Goal: Information Seeking & Learning: Learn about a topic

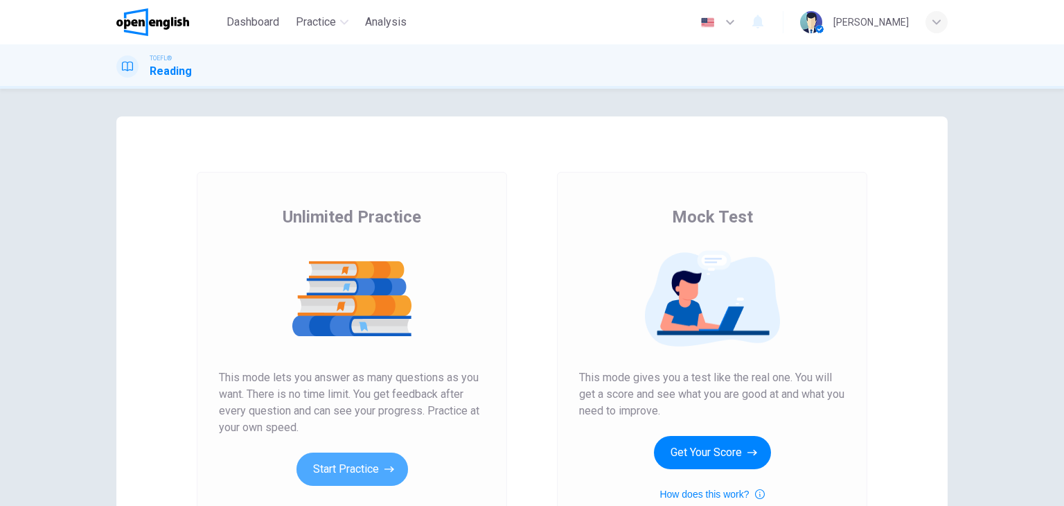
drag, startPoint x: 339, startPoint y: 476, endPoint x: 338, endPoint y: 460, distance: 16.0
click at [338, 464] on button "Start Practice" at bounding box center [353, 468] width 112 height 33
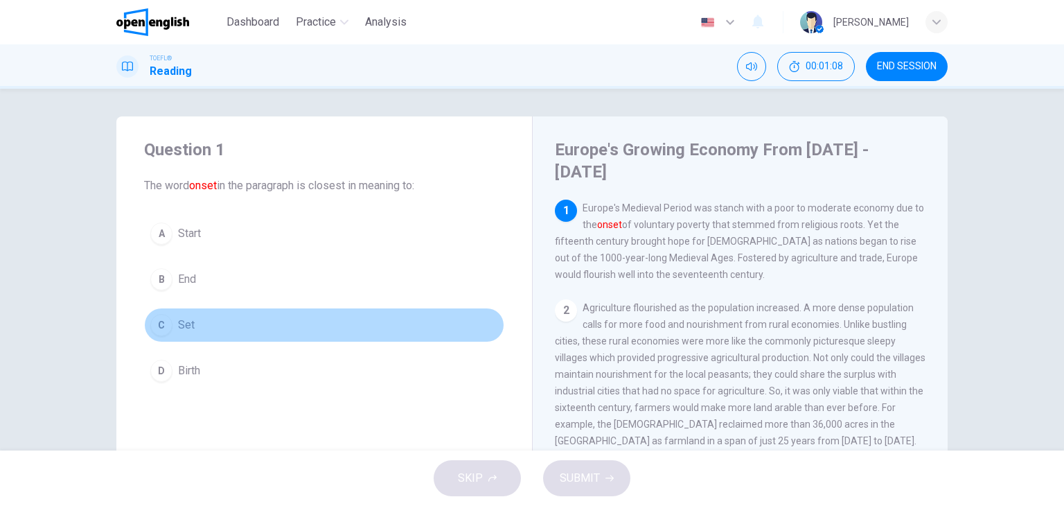
click at [155, 321] on div "C" at bounding box center [161, 325] width 22 height 22
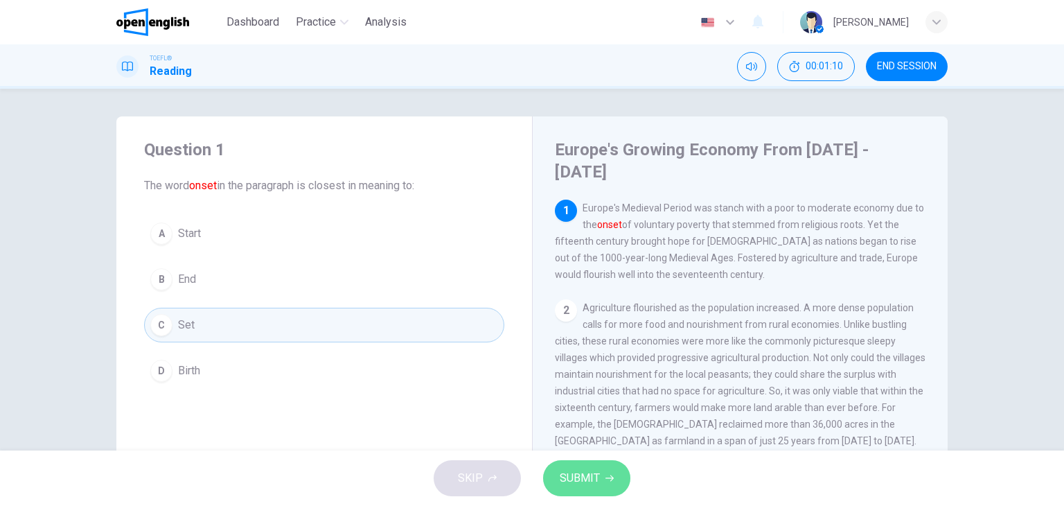
click at [585, 470] on span "SUBMIT" at bounding box center [580, 477] width 40 height 19
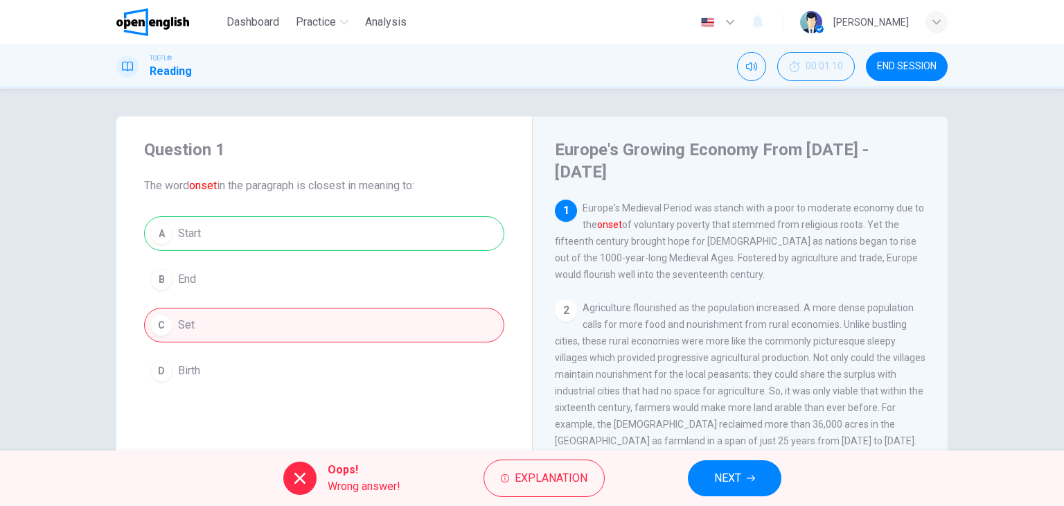
drag, startPoint x: 581, startPoint y: 184, endPoint x: 671, endPoint y: 218, distance: 95.9
click at [664, 216] on span "Europe's Medieval Period was stanch with a poor to moderate economy due to the …" at bounding box center [739, 241] width 369 height 78
click at [735, 263] on div "1 Europe's Medieval Period was stanch with a poor to moderate economy due to th…" at bounding box center [740, 241] width 371 height 83
drag, startPoint x: 534, startPoint y: 139, endPoint x: 691, endPoint y: 203, distance: 169.3
click at [691, 203] on div "Europe's Growing Economy From [DATE] - [DATE] 1 Europe's Medieval Period was st…" at bounding box center [740, 368] width 416 height 504
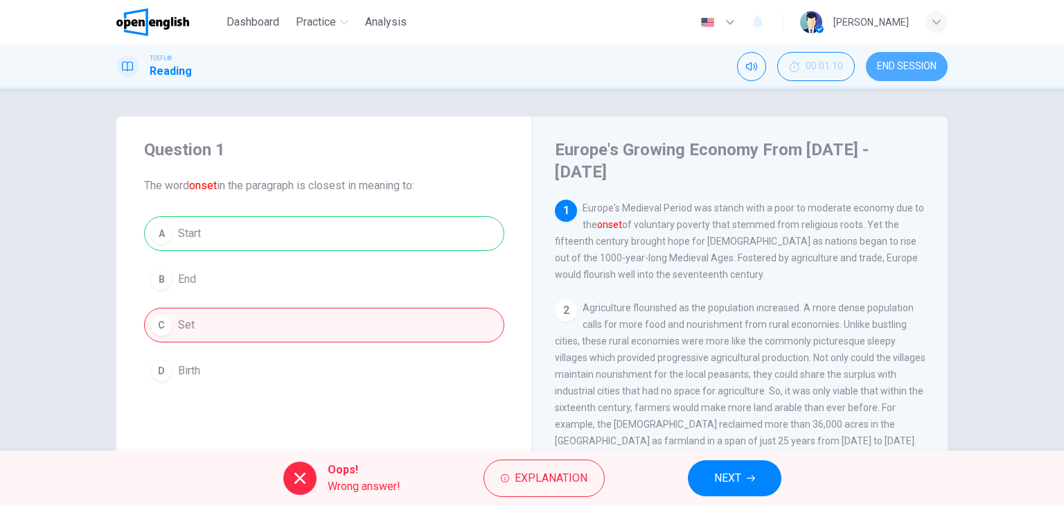
drag, startPoint x: 896, startPoint y: 58, endPoint x: 580, endPoint y: 87, distance: 317.3
click at [896, 59] on button "END SESSION" at bounding box center [907, 66] width 82 height 29
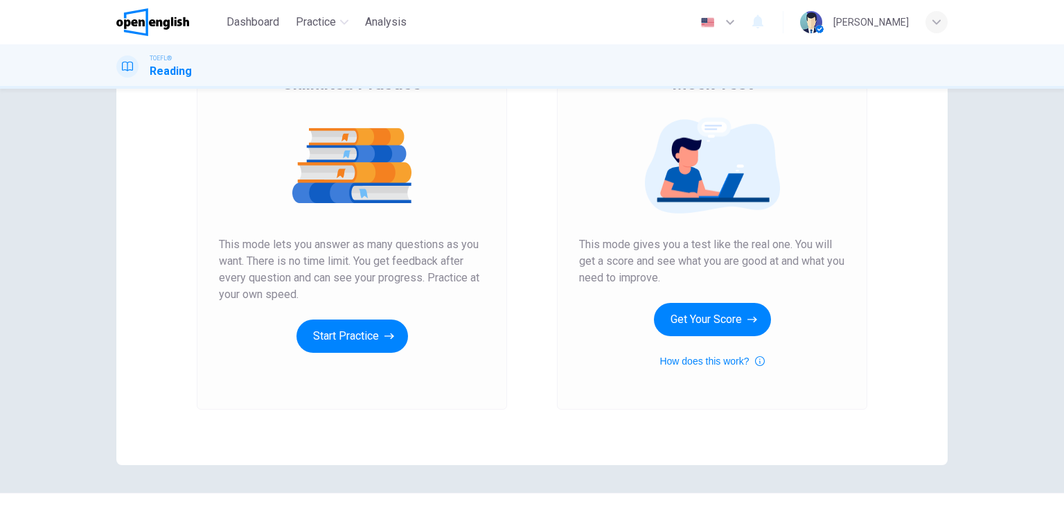
scroll to position [139, 0]
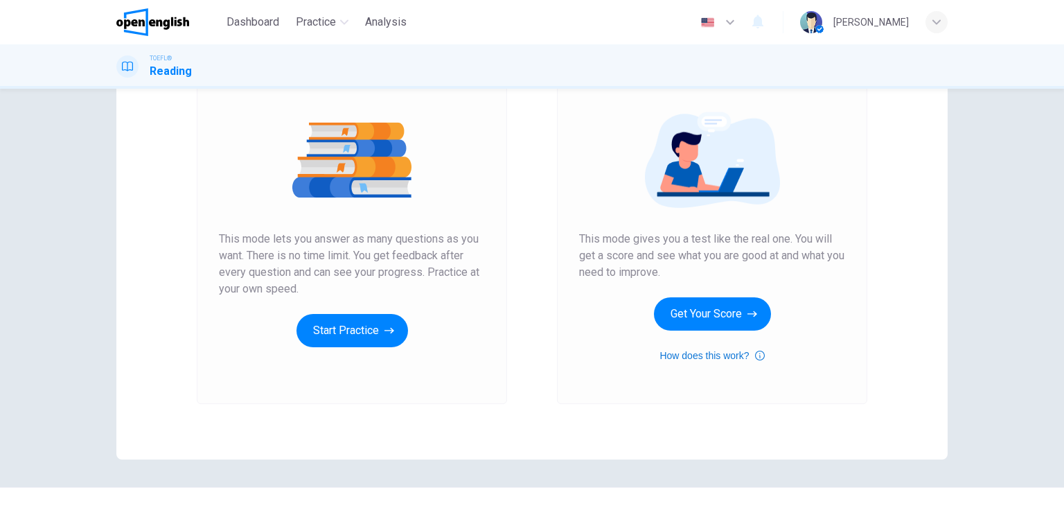
click at [683, 352] on button "How does this work?" at bounding box center [712, 355] width 105 height 17
drag, startPoint x: 736, startPoint y: 139, endPoint x: 741, endPoint y: 145, distance: 7.5
drag, startPoint x: 736, startPoint y: 299, endPoint x: 734, endPoint y: 306, distance: 7.9
click at [734, 306] on button "Get Your Score" at bounding box center [712, 313] width 117 height 33
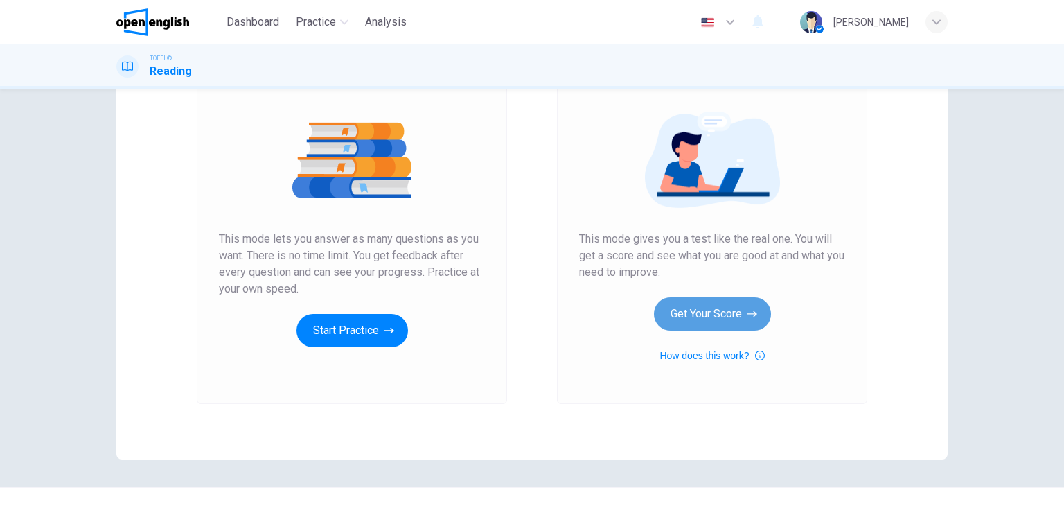
scroll to position [0, 0]
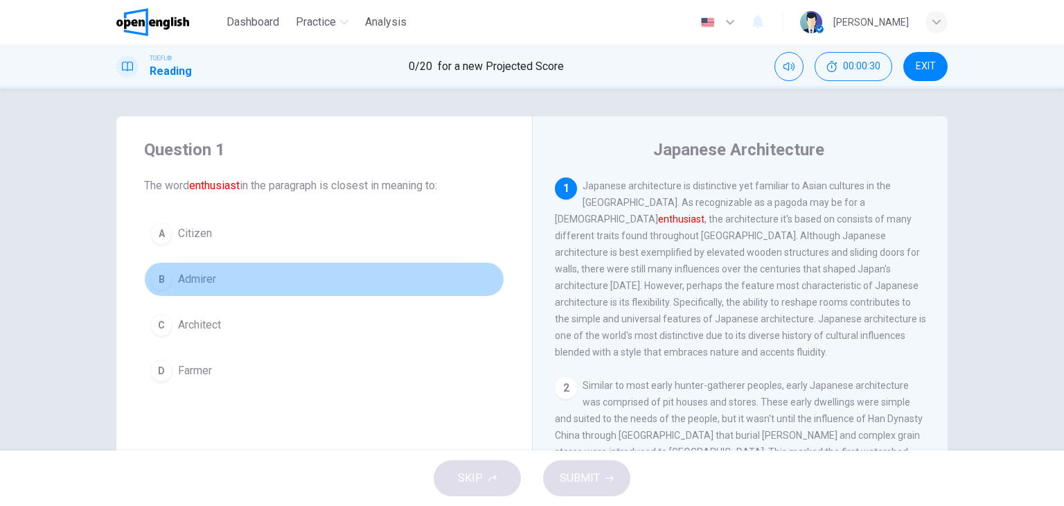
drag, startPoint x: 152, startPoint y: 281, endPoint x: 229, endPoint y: 286, distance: 77.1
click at [154, 281] on div "B" at bounding box center [161, 279] width 22 height 22
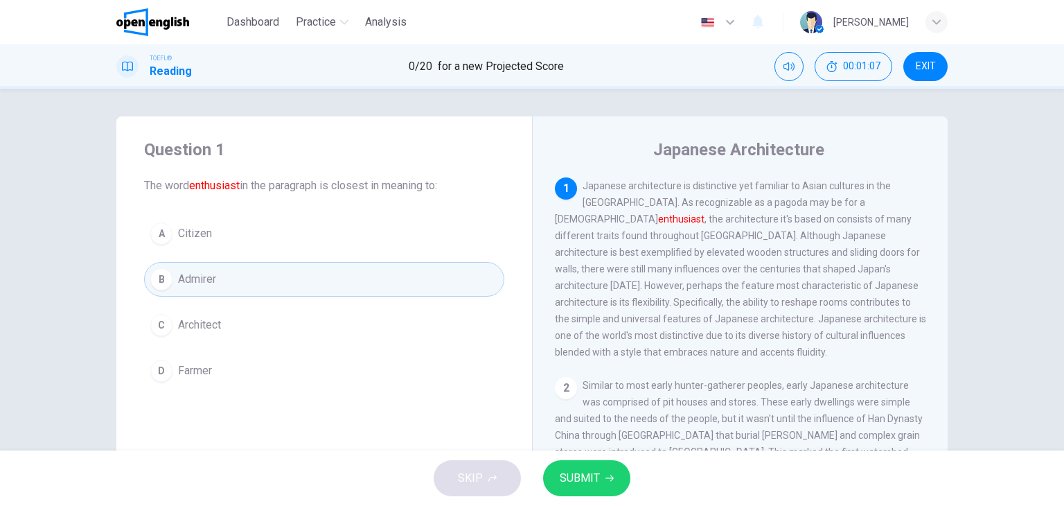
drag, startPoint x: 584, startPoint y: 444, endPoint x: 630, endPoint y: 322, distance: 130.5
click at [630, 322] on div "1 Japanese architecture is distinctive yet familiar to Asian cultures in the fa…" at bounding box center [749, 376] width 389 height 398
click at [604, 488] on button "SUBMIT" at bounding box center [586, 478] width 87 height 36
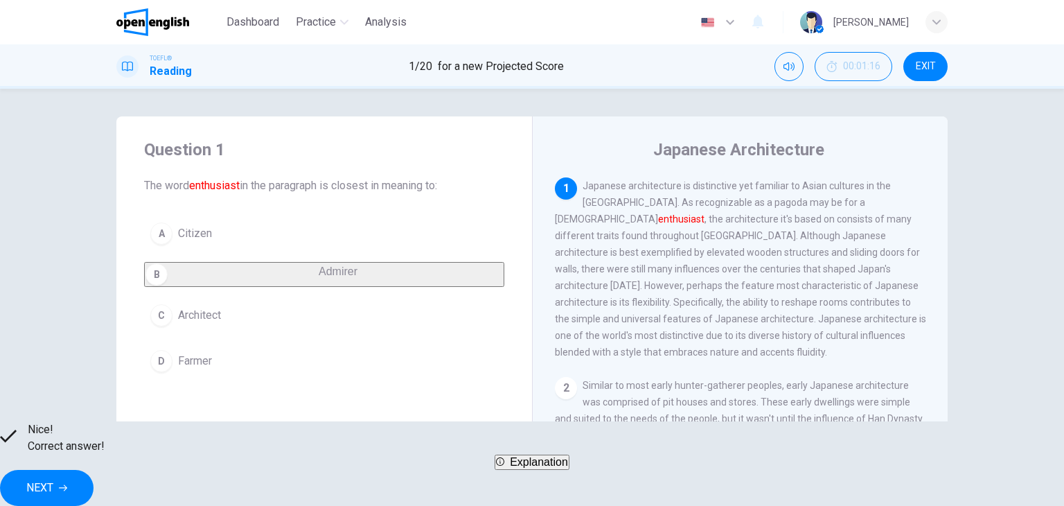
scroll to position [69, 0]
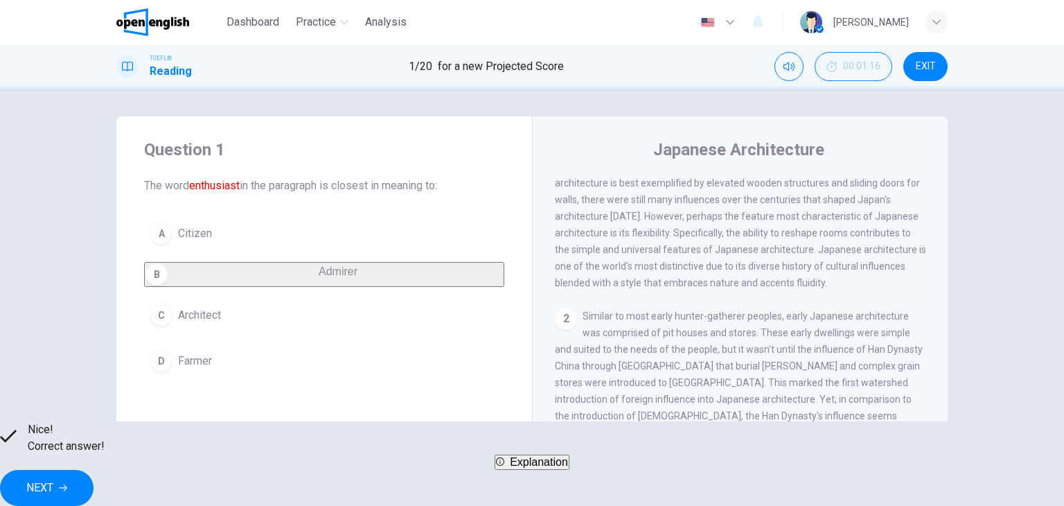
click at [94, 483] on button "NEXT" at bounding box center [47, 488] width 94 height 36
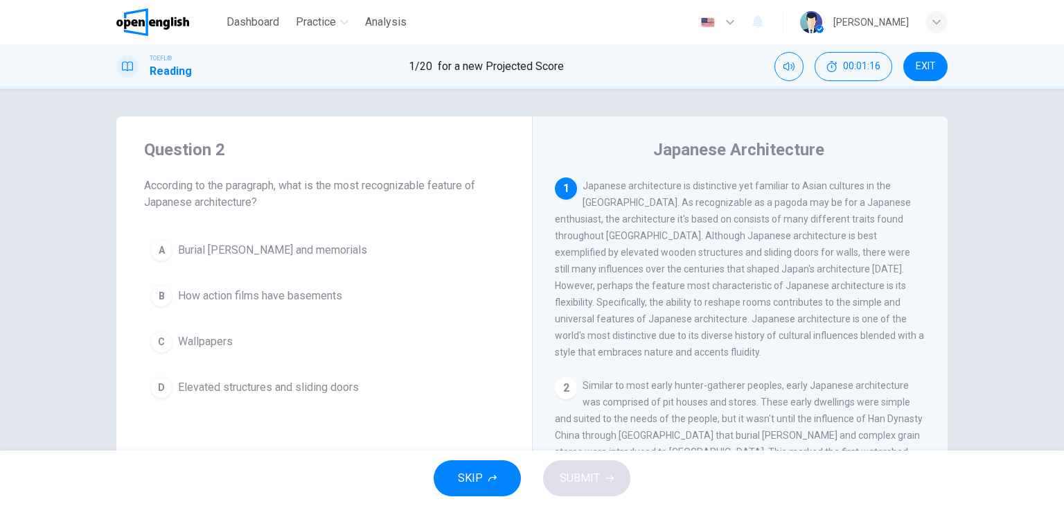
scroll to position [0, 0]
drag, startPoint x: 779, startPoint y: 384, endPoint x: 943, endPoint y: 538, distance: 225.0
click at [943, 505] on html "This site uses cookies, as explained in our Privacy Policy . If you agree to th…" at bounding box center [532, 253] width 1064 height 506
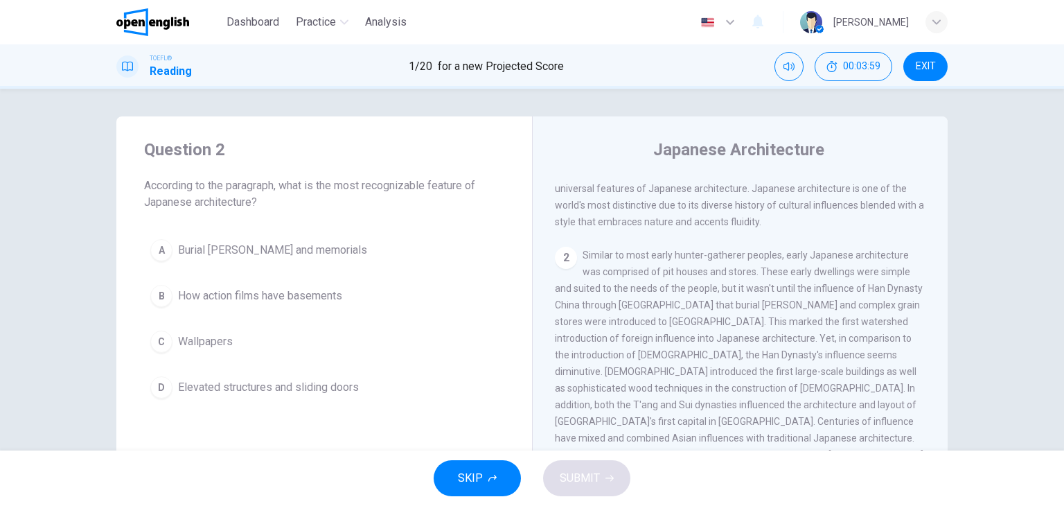
scroll to position [139, 0]
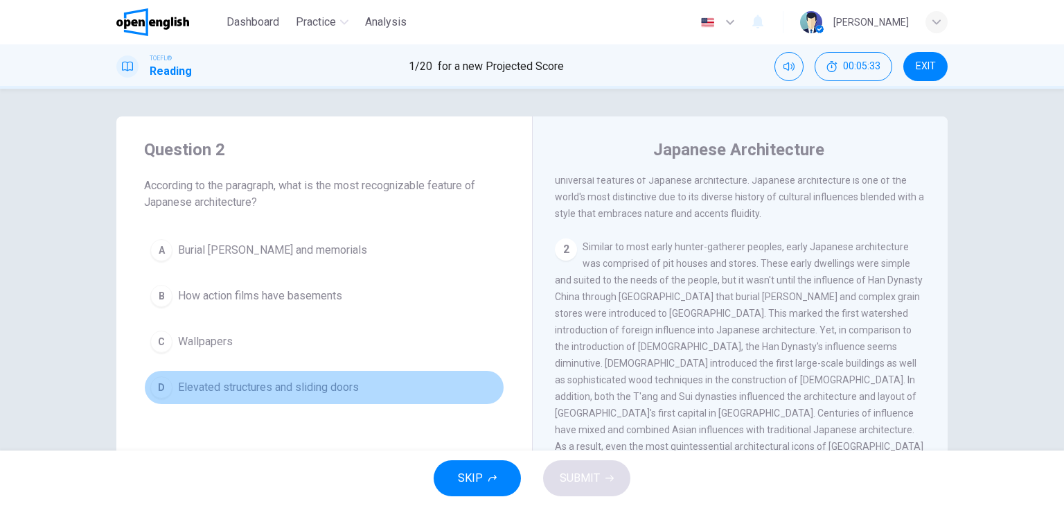
drag, startPoint x: 158, startPoint y: 381, endPoint x: 157, endPoint y: 388, distance: 7.0
click at [158, 386] on div "D" at bounding box center [161, 387] width 22 height 22
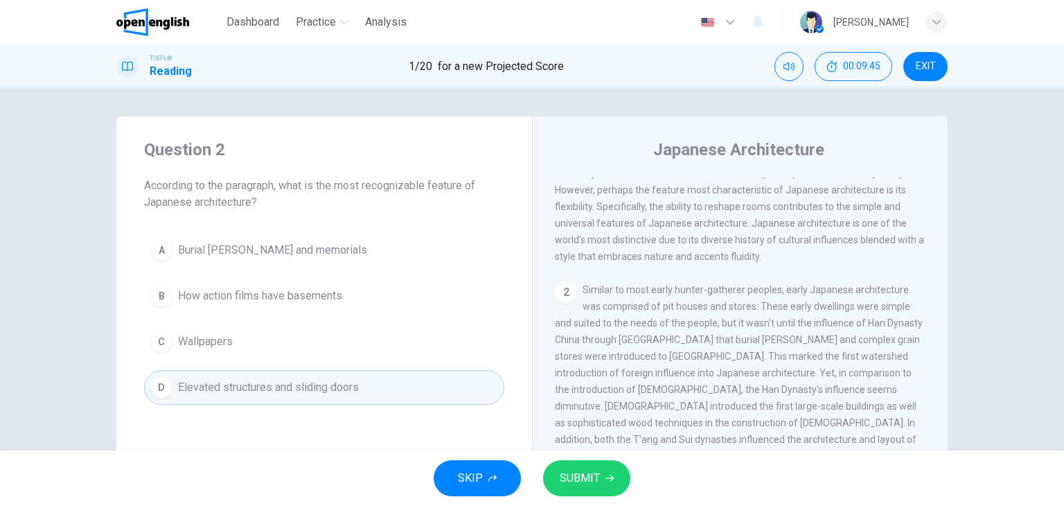
scroll to position [0, 0]
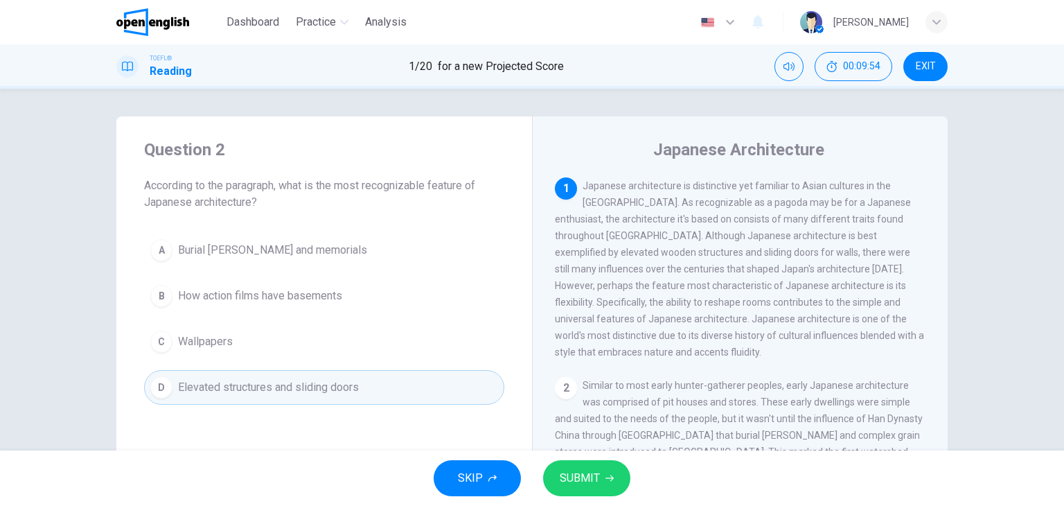
drag, startPoint x: 606, startPoint y: 450, endPoint x: 580, endPoint y: 504, distance: 59.2
click at [580, 504] on div "SKIP SUBMIT" at bounding box center [532, 477] width 1064 height 55
click at [580, 502] on div "SKIP SUBMIT" at bounding box center [532, 477] width 1064 height 55
click at [575, 481] on span "SUBMIT" at bounding box center [580, 477] width 40 height 19
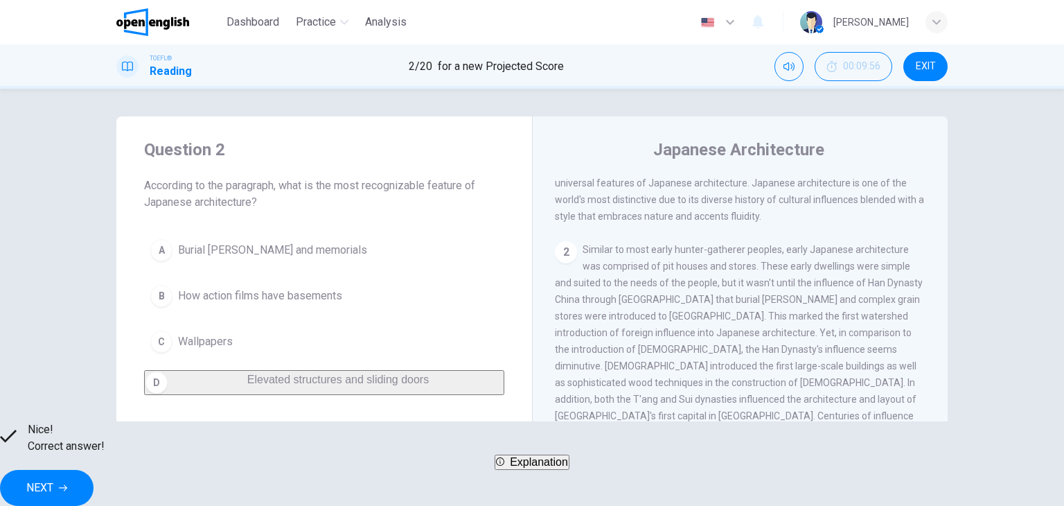
scroll to position [139, 0]
click at [94, 479] on button "NEXT" at bounding box center [47, 488] width 94 height 36
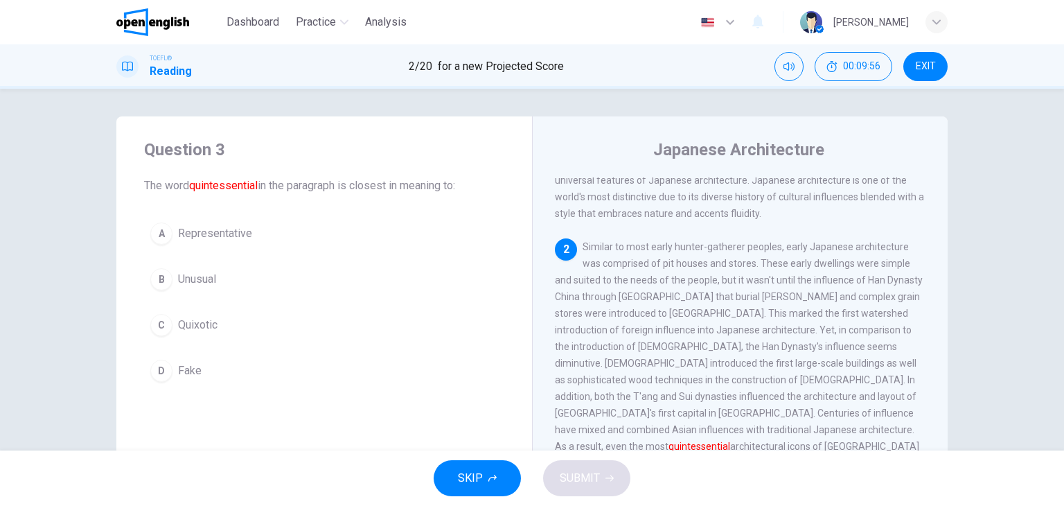
scroll to position [188, 0]
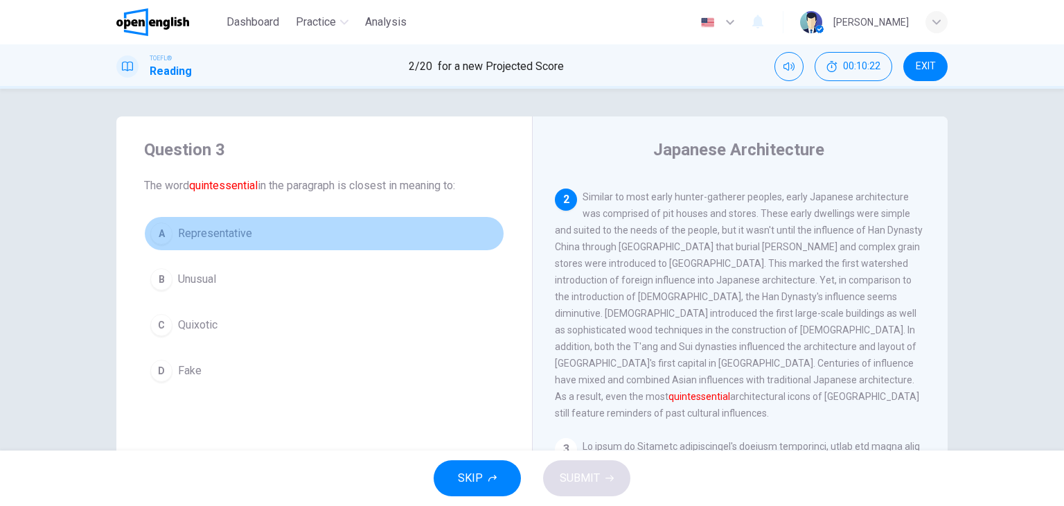
click at [162, 230] on div "A" at bounding box center [161, 233] width 22 height 22
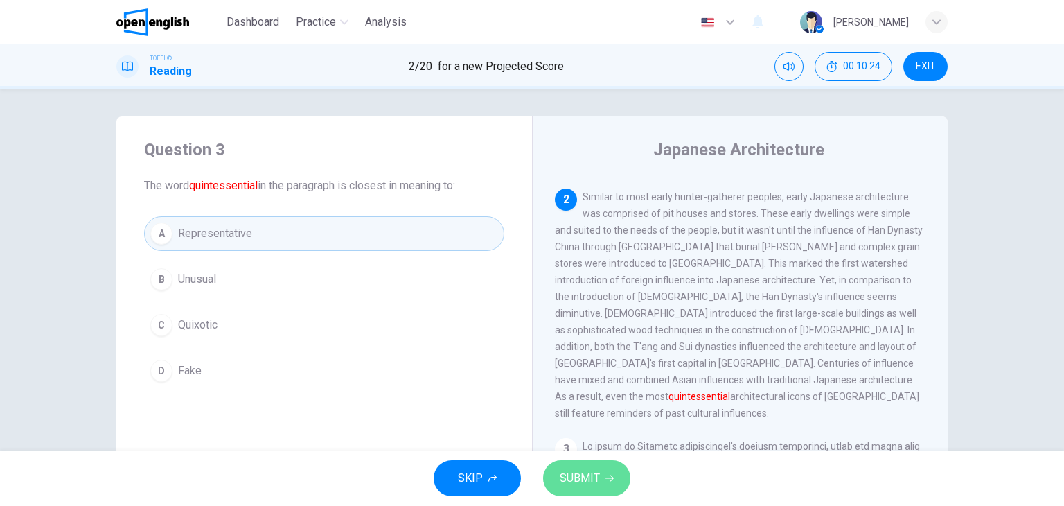
click at [619, 473] on button "SUBMIT" at bounding box center [586, 478] width 87 height 36
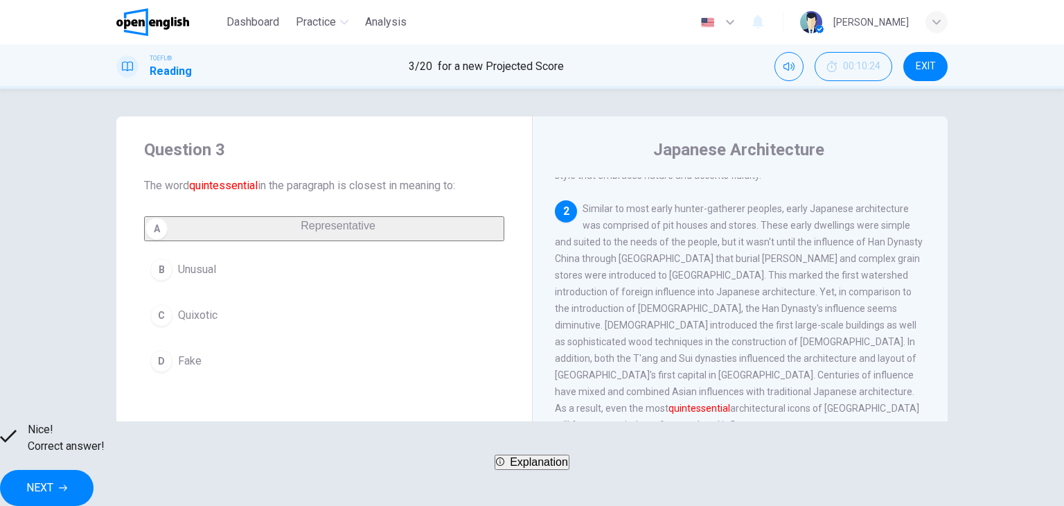
scroll to position [277, 0]
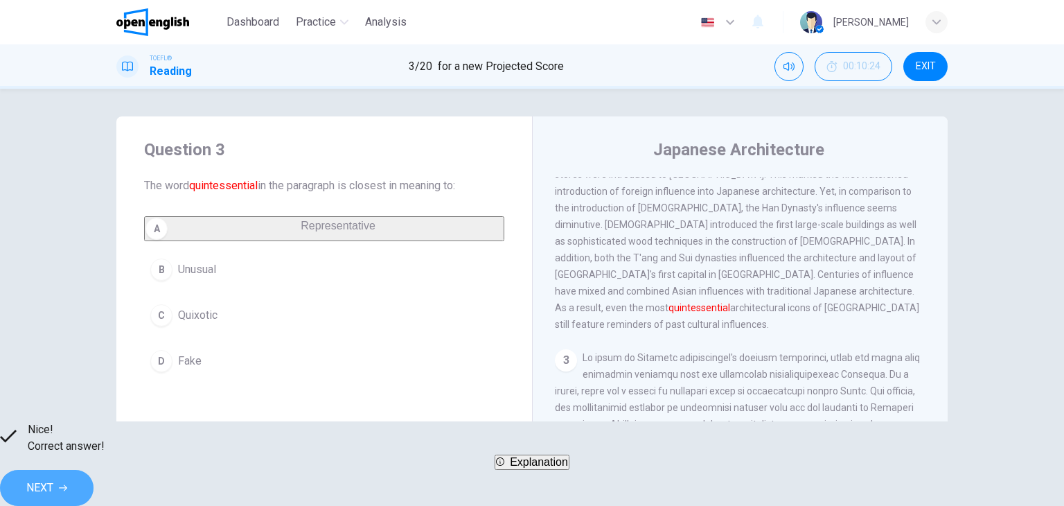
click at [53, 478] on span "NEXT" at bounding box center [39, 487] width 27 height 19
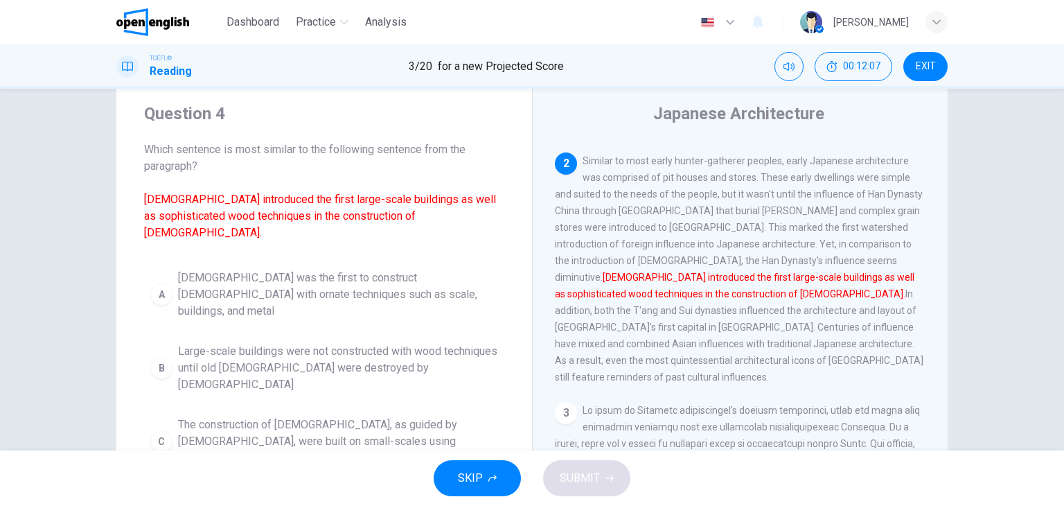
scroll to position [69, 0]
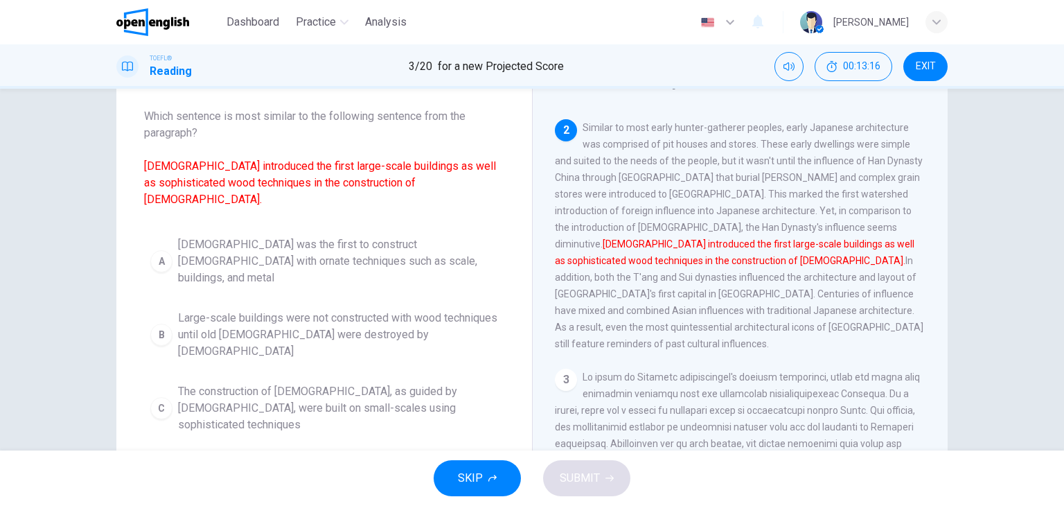
drag, startPoint x: 158, startPoint y: 395, endPoint x: 191, endPoint y: 405, distance: 34.6
click at [159, 470] on div "D" at bounding box center [161, 481] width 22 height 22
click at [585, 479] on span "SUBMIT" at bounding box center [580, 477] width 40 height 19
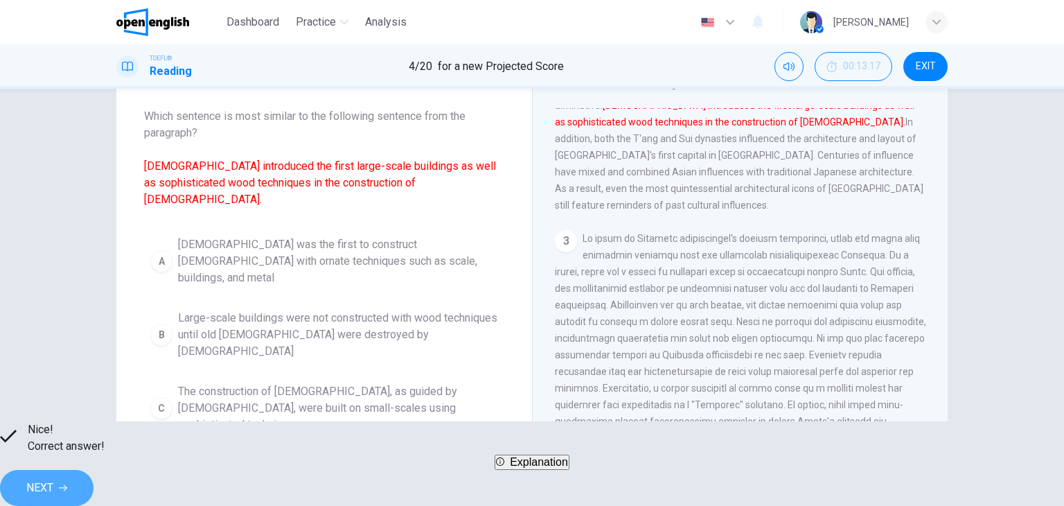
click at [94, 484] on button "NEXT" at bounding box center [47, 488] width 94 height 36
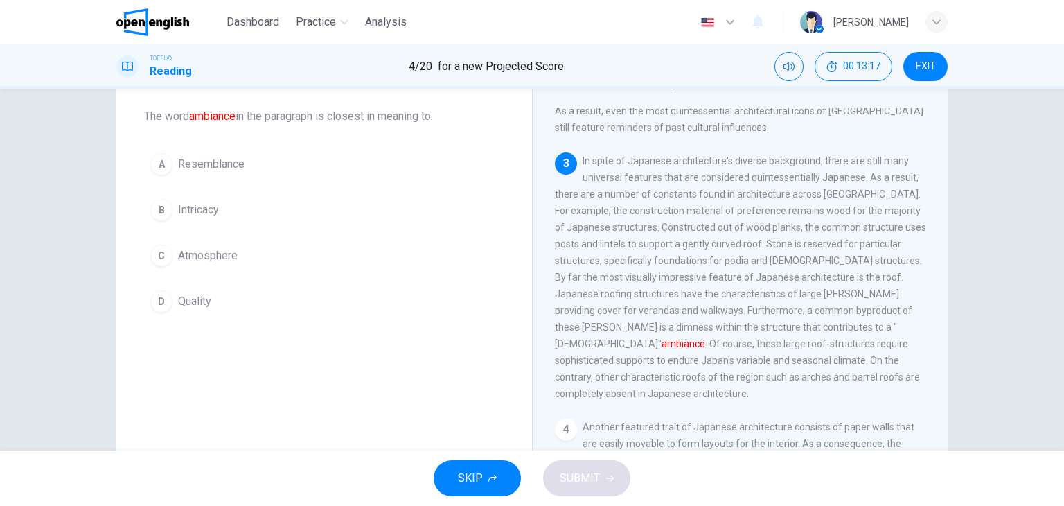
scroll to position [409, 0]
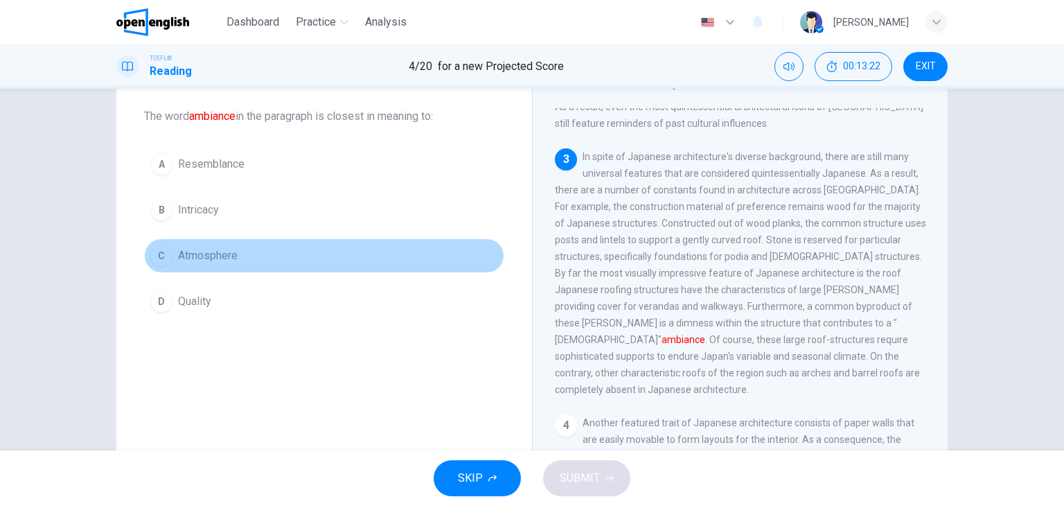
click at [163, 255] on div "C" at bounding box center [161, 256] width 22 height 22
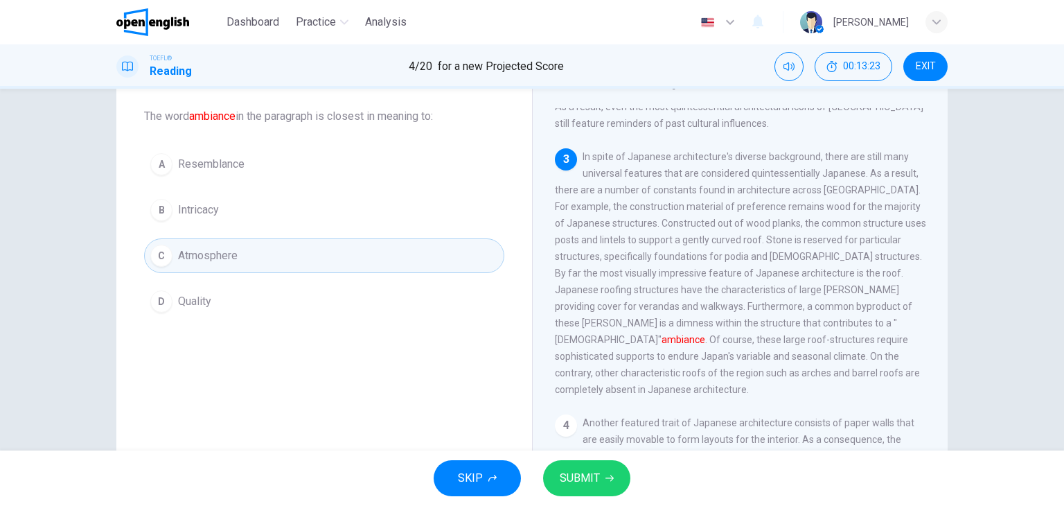
click at [600, 475] on button "SUBMIT" at bounding box center [586, 478] width 87 height 36
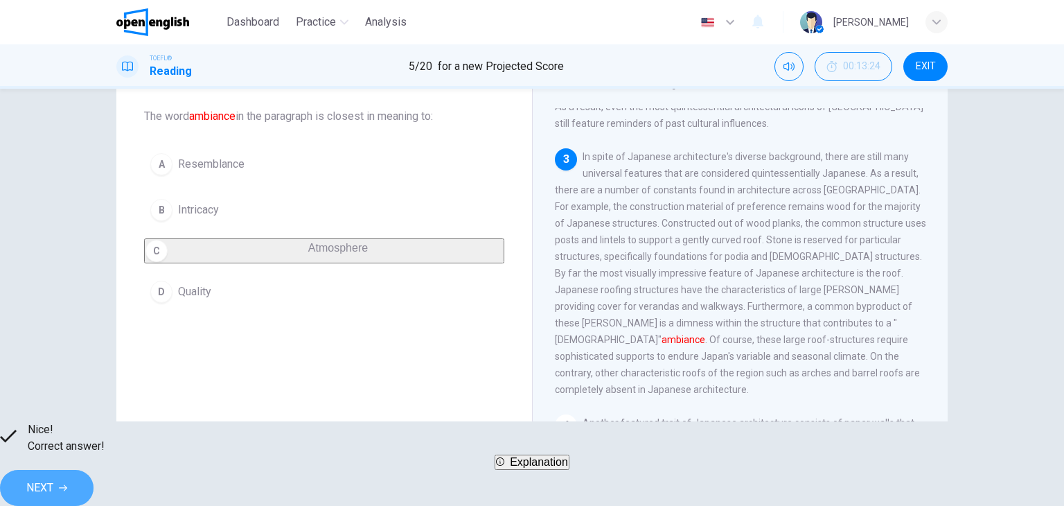
click at [94, 470] on button "NEXT" at bounding box center [47, 488] width 94 height 36
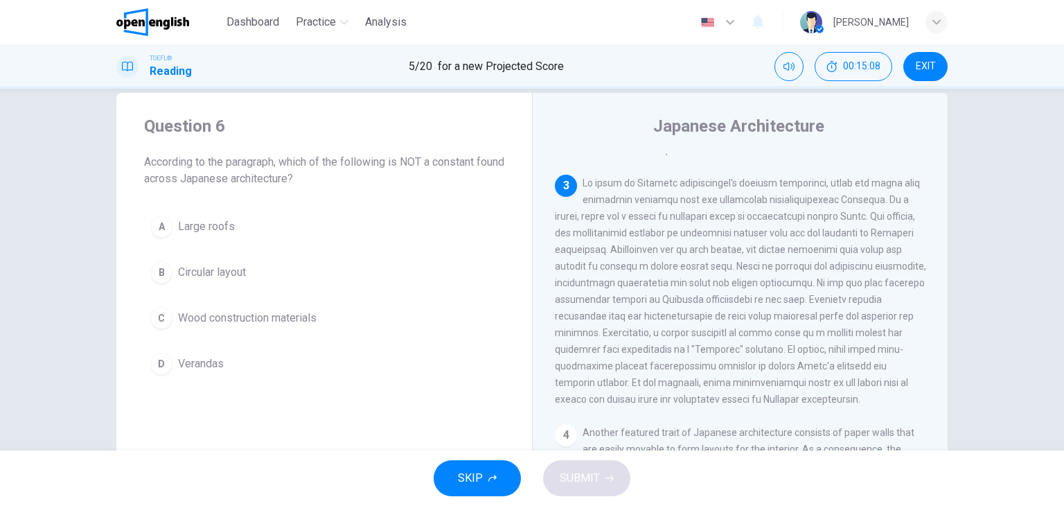
scroll to position [0, 0]
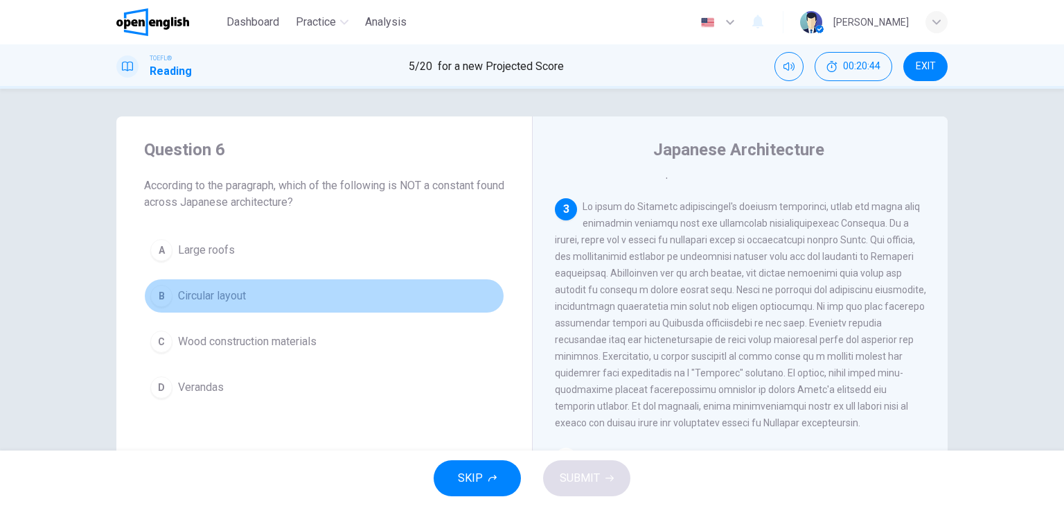
click at [157, 294] on div "B" at bounding box center [161, 296] width 22 height 22
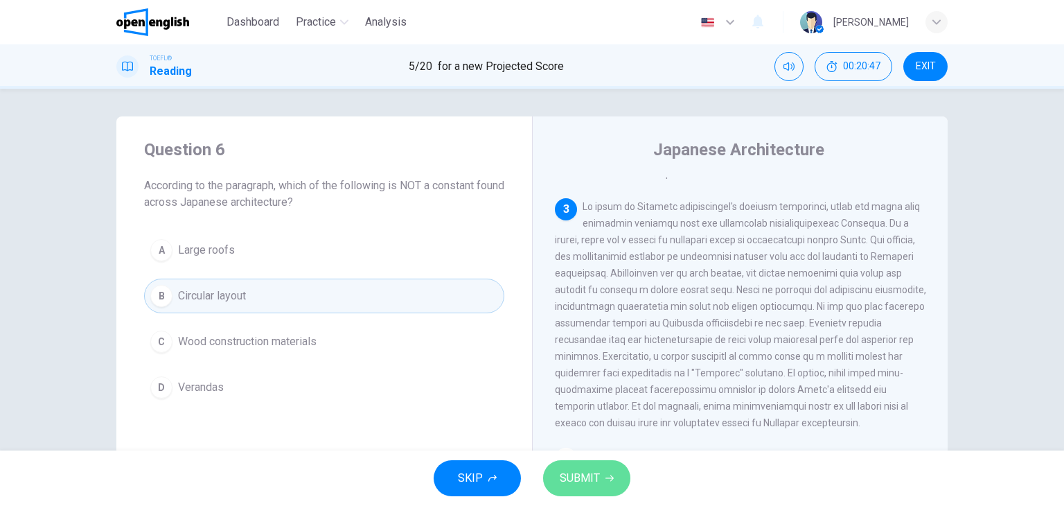
click at [585, 467] on button "SUBMIT" at bounding box center [586, 478] width 87 height 36
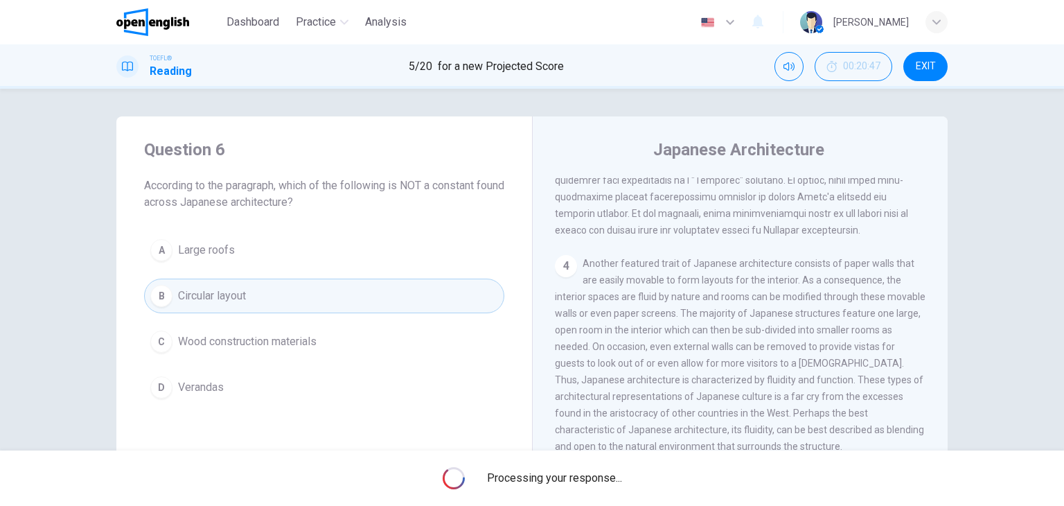
scroll to position [636, 0]
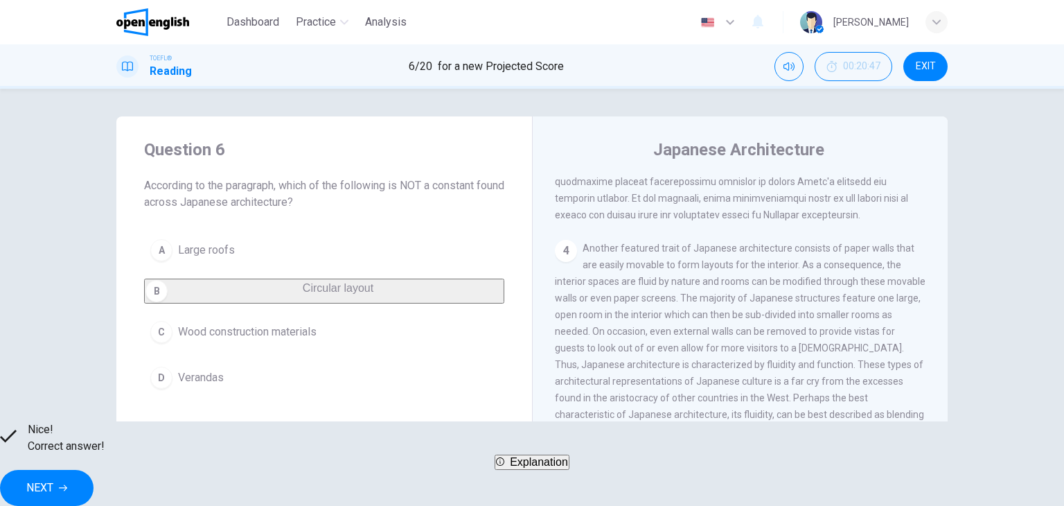
click at [67, 485] on icon "button" at bounding box center [63, 488] width 8 height 6
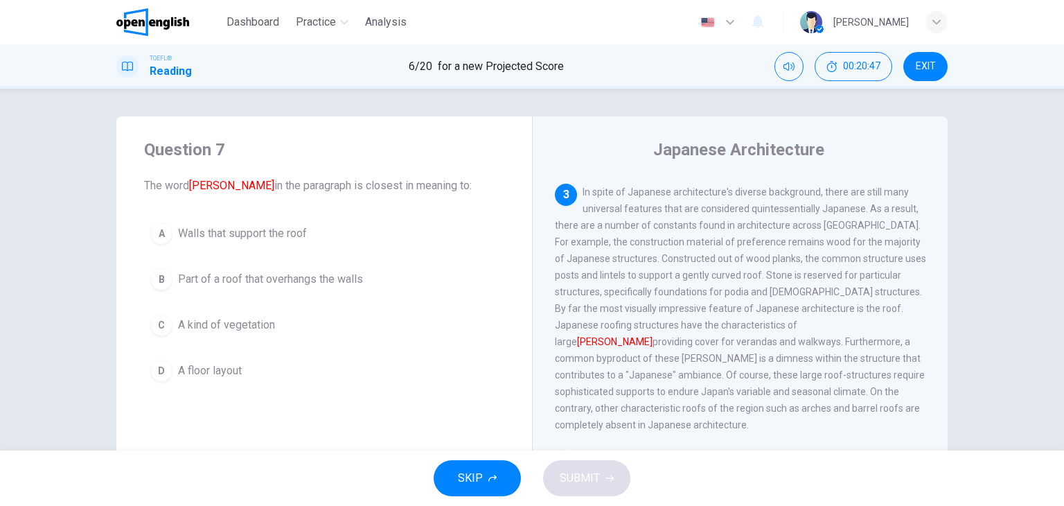
scroll to position [428, 0]
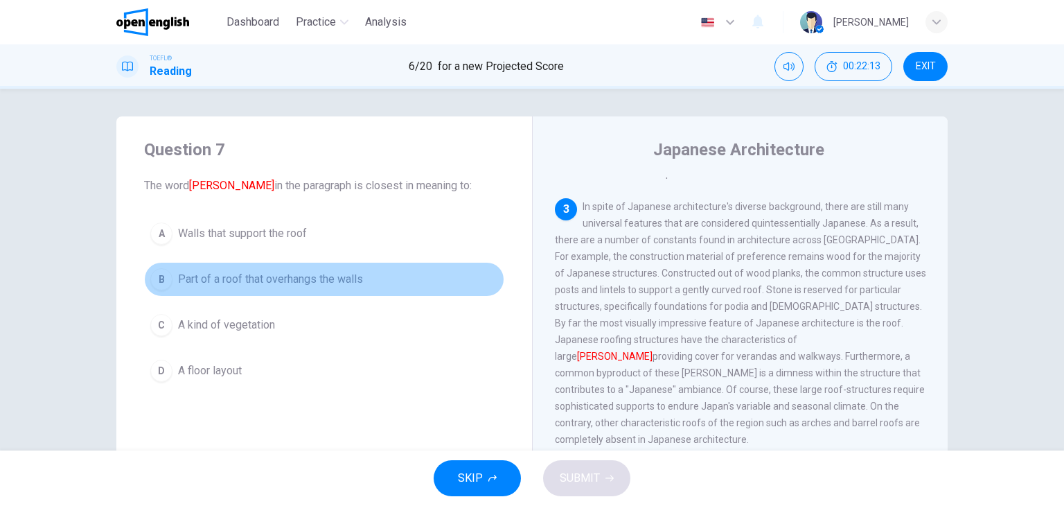
click at [178, 286] on span "Part of a roof that overhangs the walls" at bounding box center [270, 279] width 185 height 17
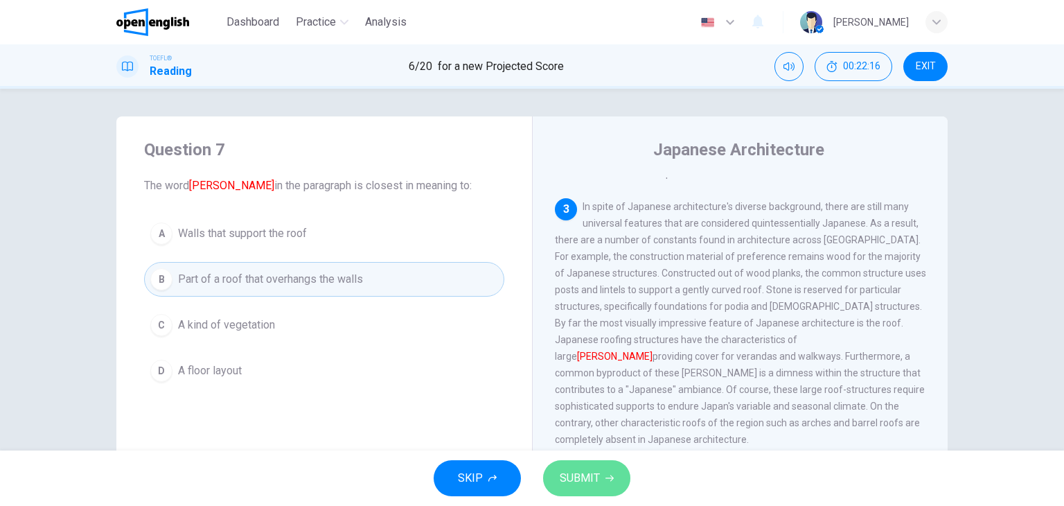
click at [593, 475] on span "SUBMIT" at bounding box center [580, 477] width 40 height 19
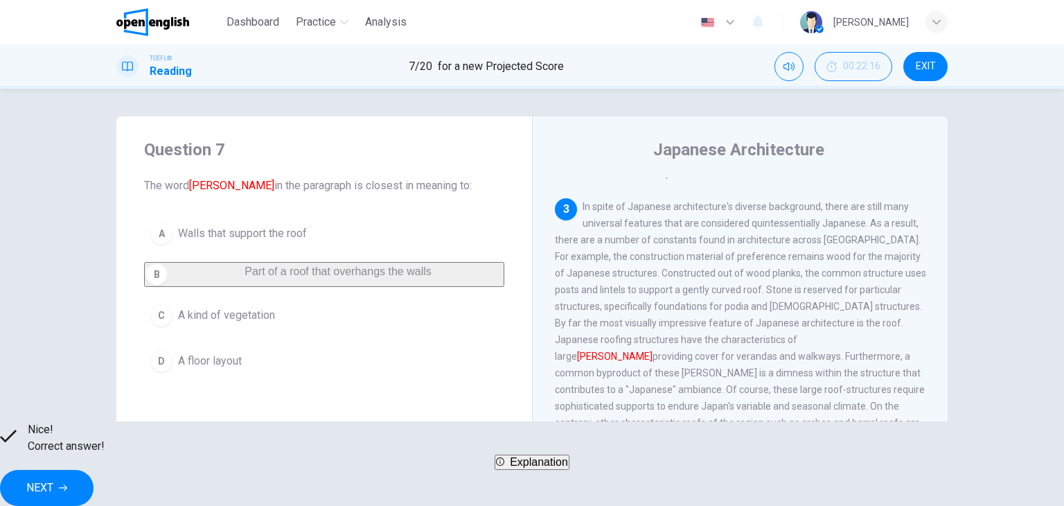
click at [53, 478] on span "NEXT" at bounding box center [39, 487] width 27 height 19
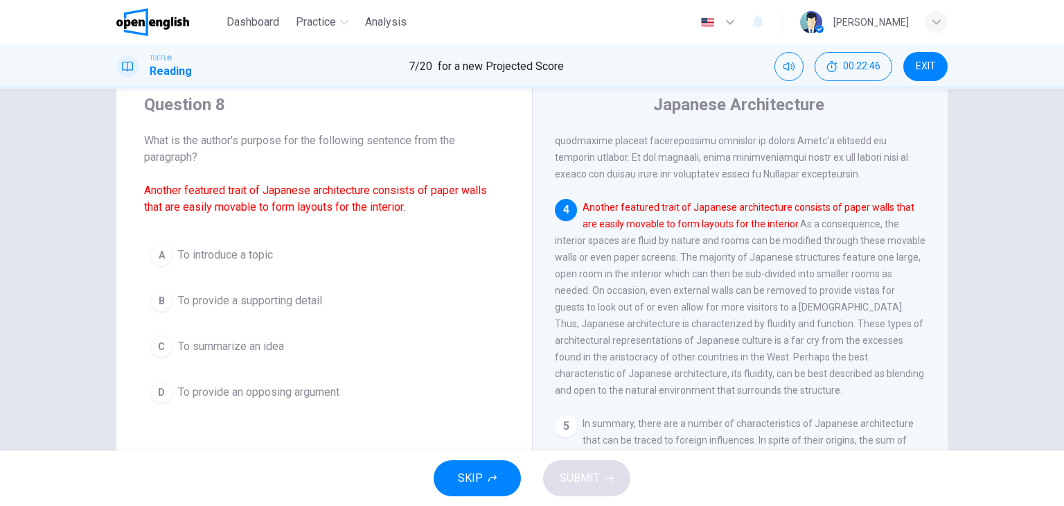
scroll to position [69, 0]
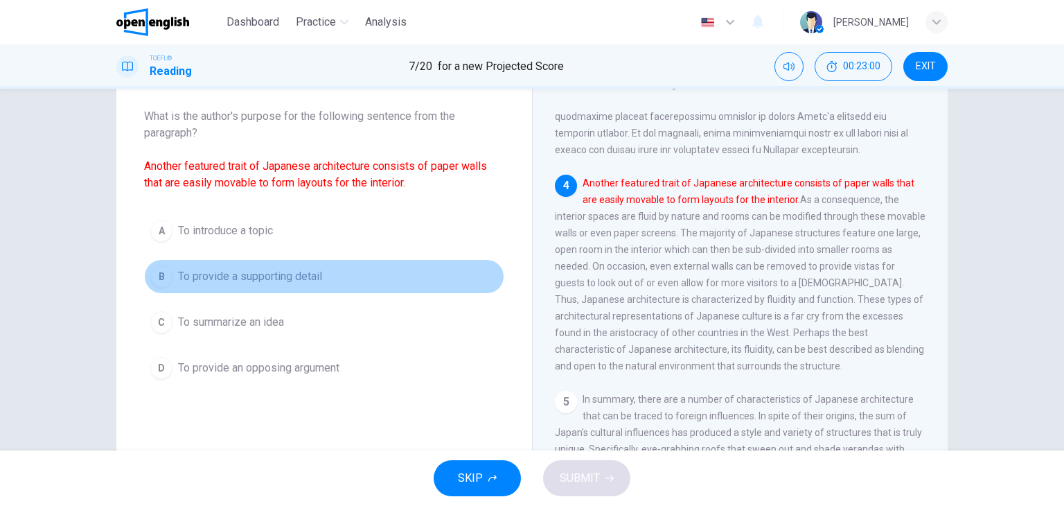
click at [161, 276] on div "B" at bounding box center [161, 276] width 22 height 22
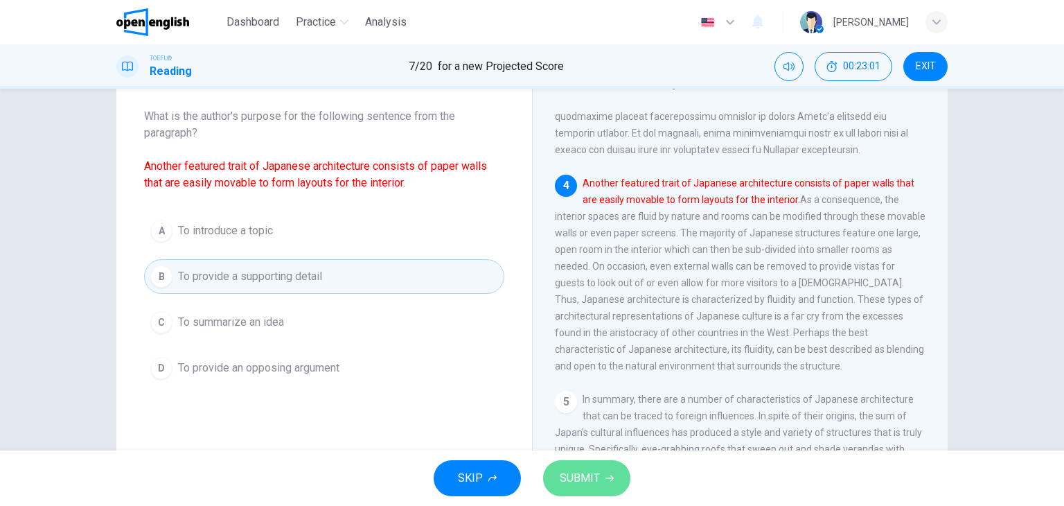
click at [582, 485] on span "SUBMIT" at bounding box center [580, 477] width 40 height 19
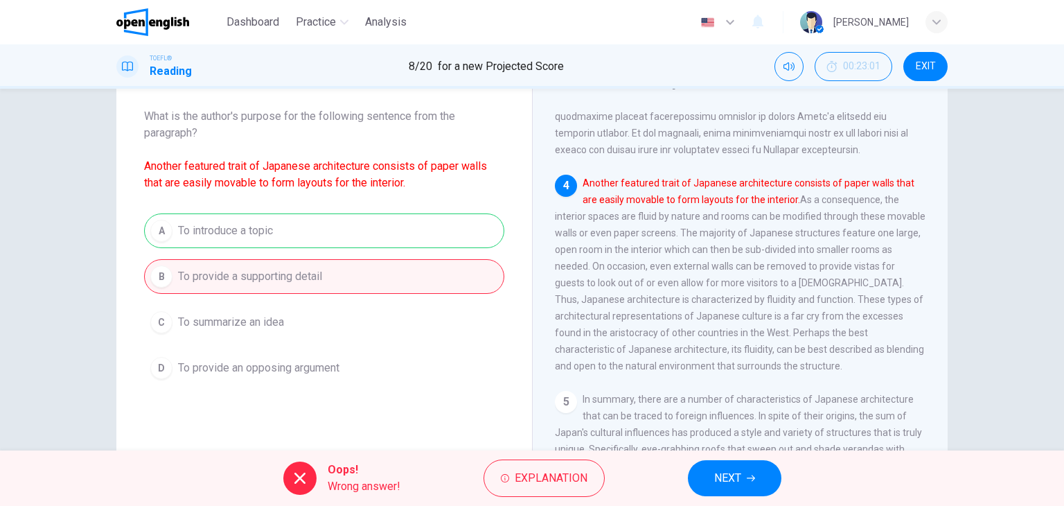
click at [269, 239] on div "A To introduce a topic B To provide a supporting detail C To summarize an idea …" at bounding box center [324, 299] width 360 height 172
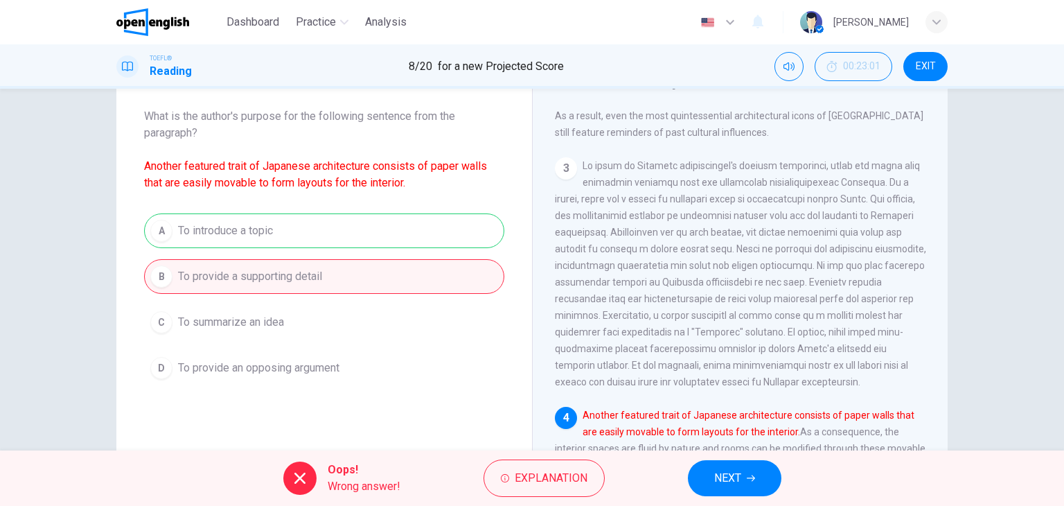
scroll to position [416, 0]
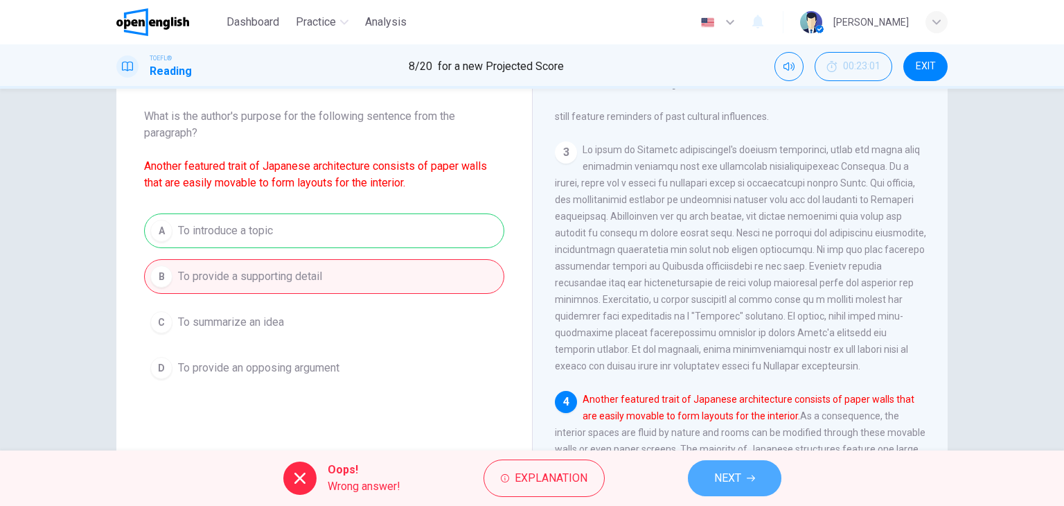
drag, startPoint x: 752, startPoint y: 475, endPoint x: 744, endPoint y: 463, distance: 14.6
click at [751, 475] on icon "button" at bounding box center [751, 478] width 8 height 8
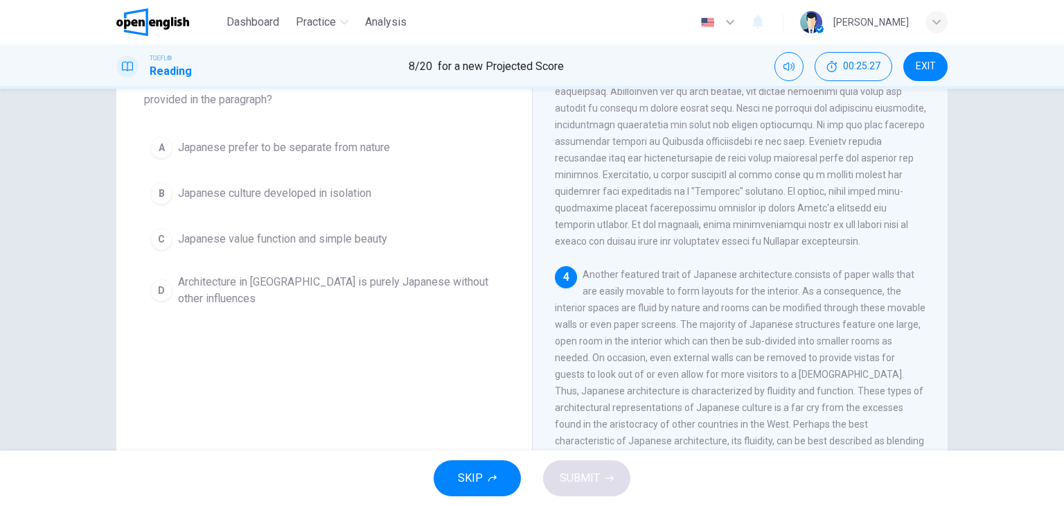
scroll to position [69, 0]
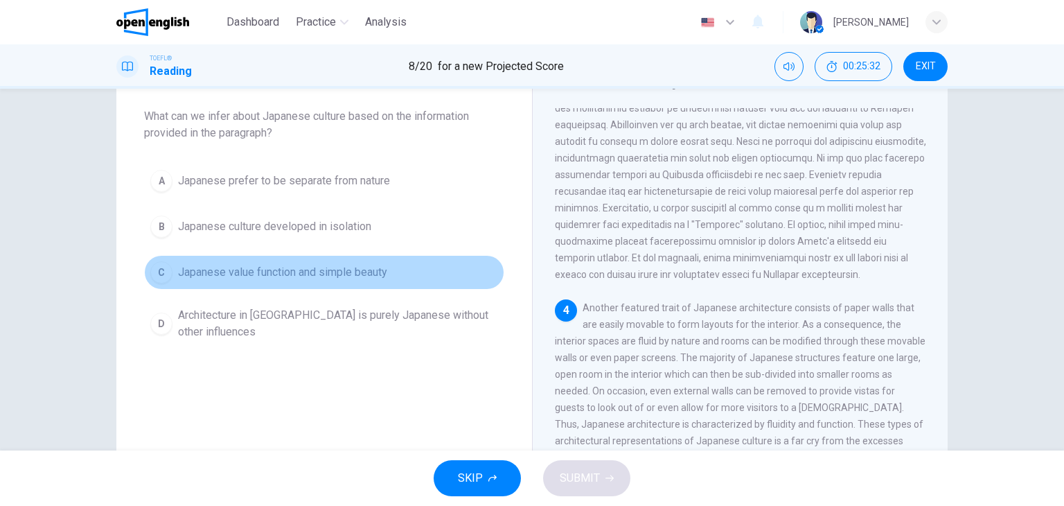
click at [164, 270] on div "C" at bounding box center [161, 272] width 22 height 22
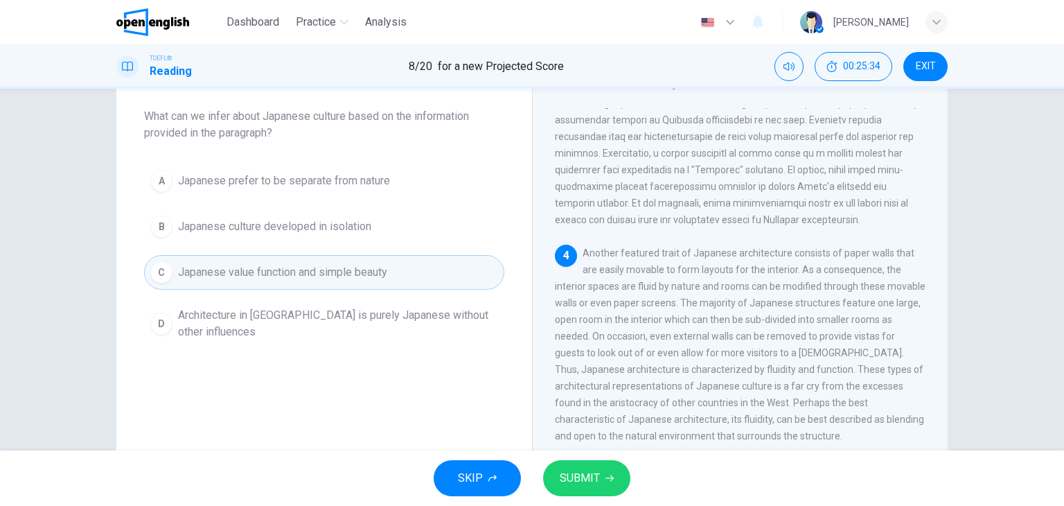
scroll to position [646, 0]
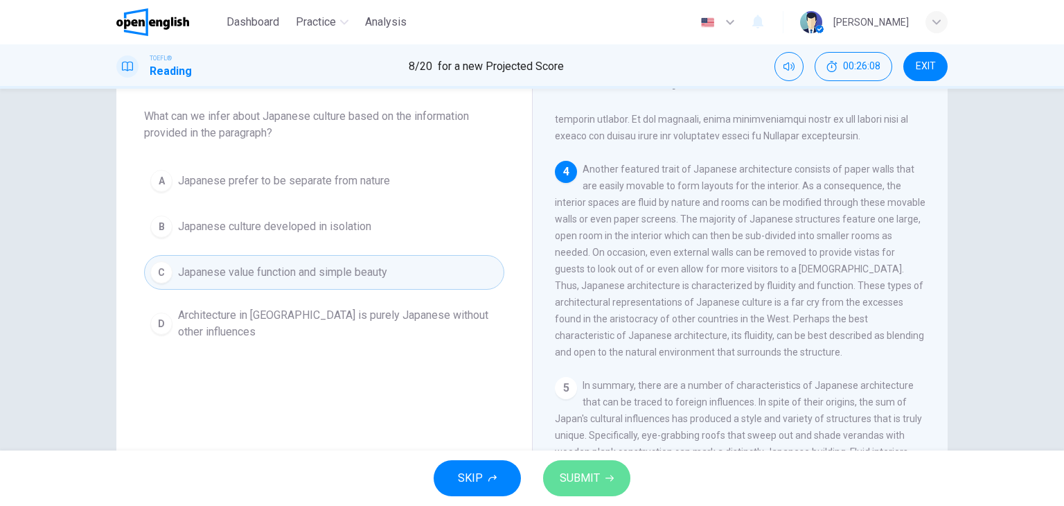
click at [597, 474] on button "SUBMIT" at bounding box center [586, 478] width 87 height 36
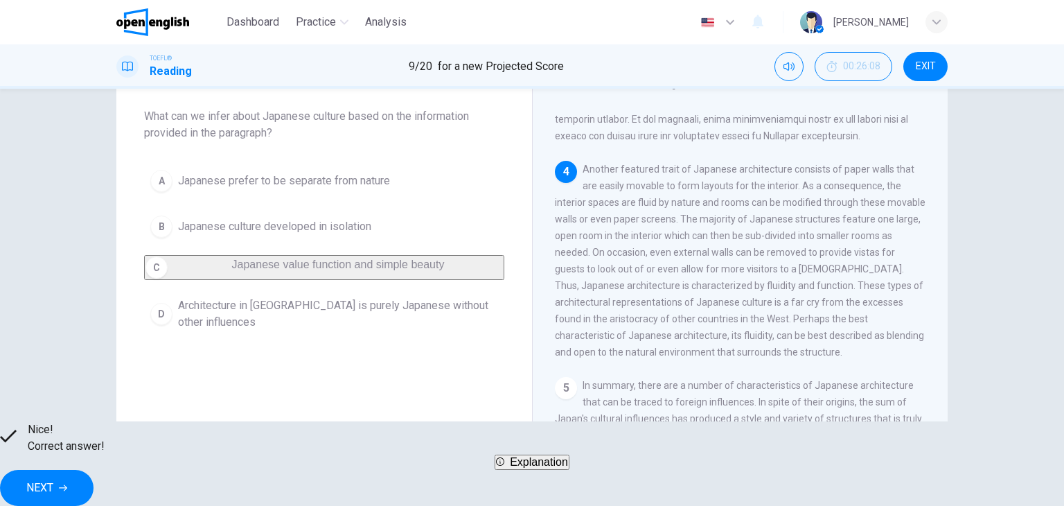
drag, startPoint x: 707, startPoint y: 468, endPoint x: 730, endPoint y: 470, distance: 23.0
click at [94, 473] on button "NEXT" at bounding box center [47, 488] width 94 height 36
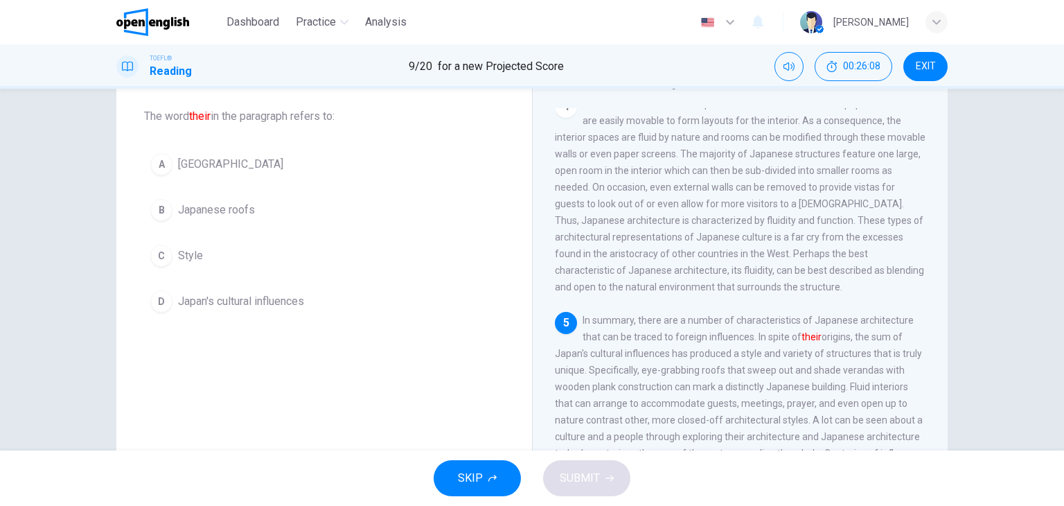
scroll to position [715, 0]
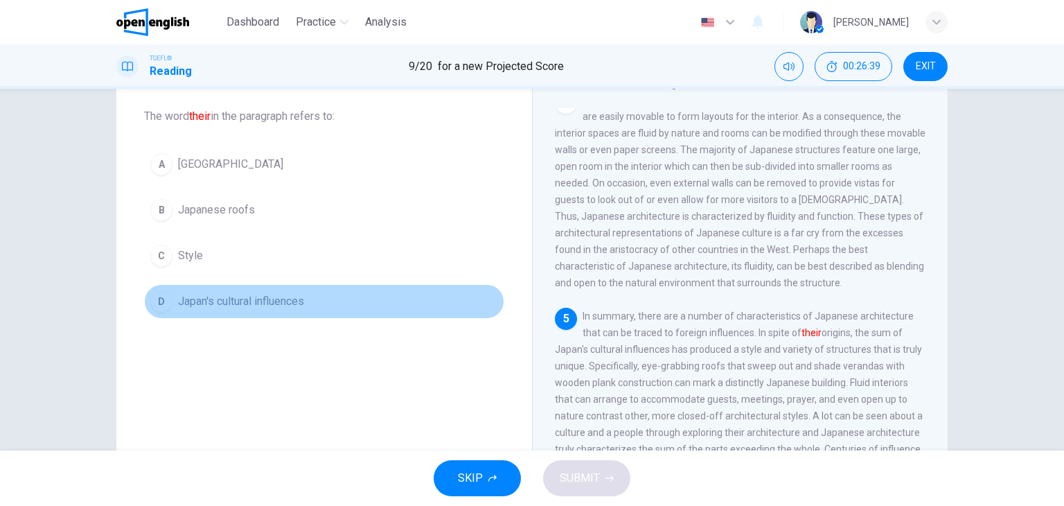
click at [164, 300] on div "D" at bounding box center [161, 301] width 22 height 22
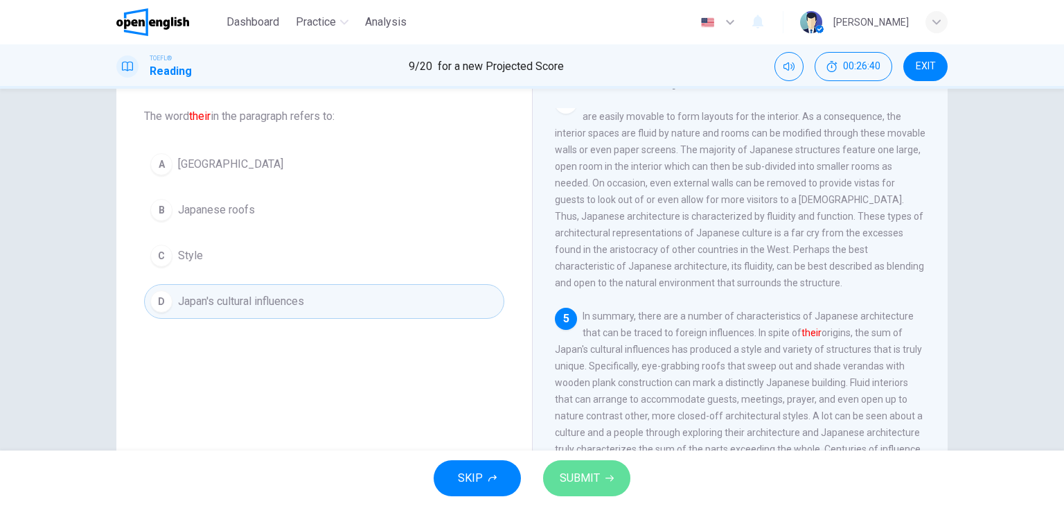
click at [599, 469] on span "SUBMIT" at bounding box center [580, 477] width 40 height 19
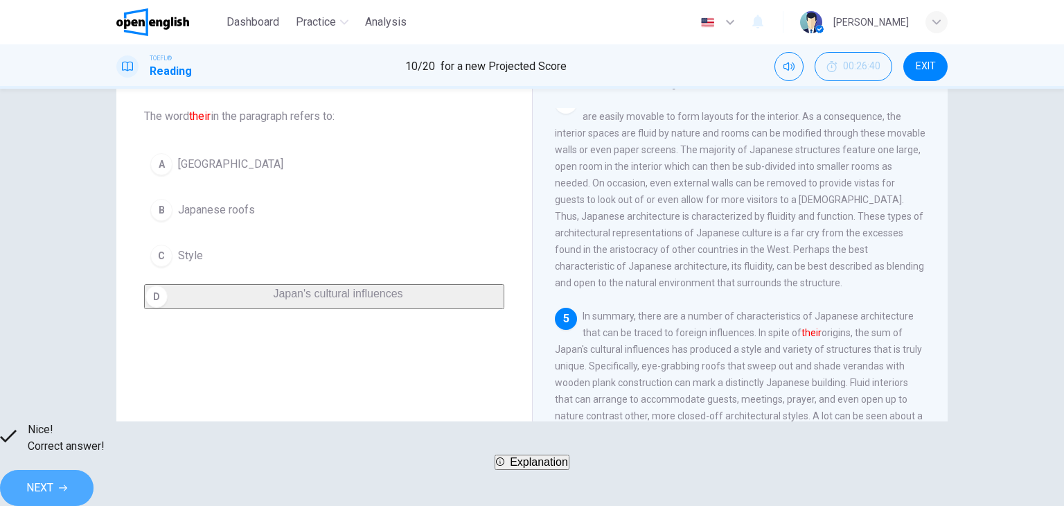
click at [53, 486] on span "NEXT" at bounding box center [39, 487] width 27 height 19
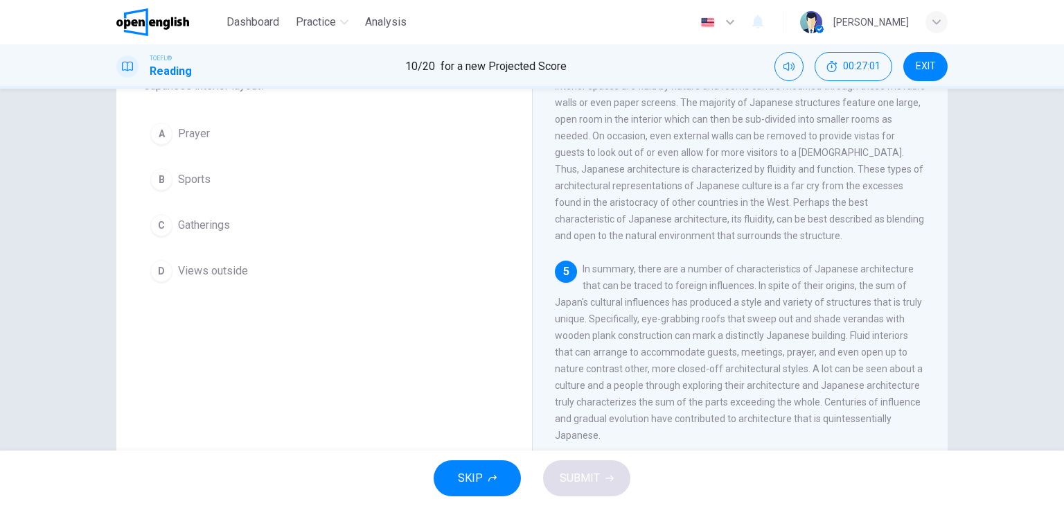
scroll to position [139, 0]
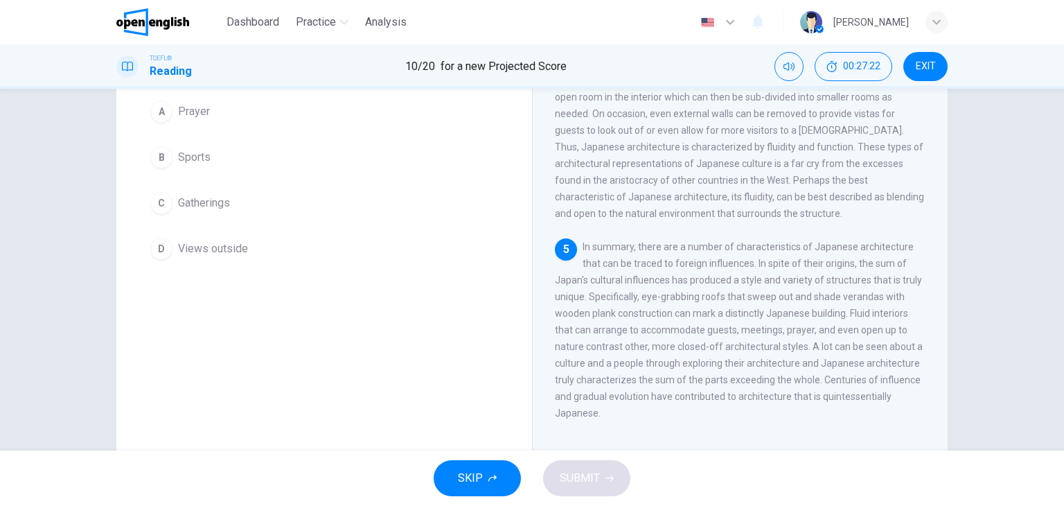
click at [160, 199] on div "C" at bounding box center [161, 203] width 22 height 22
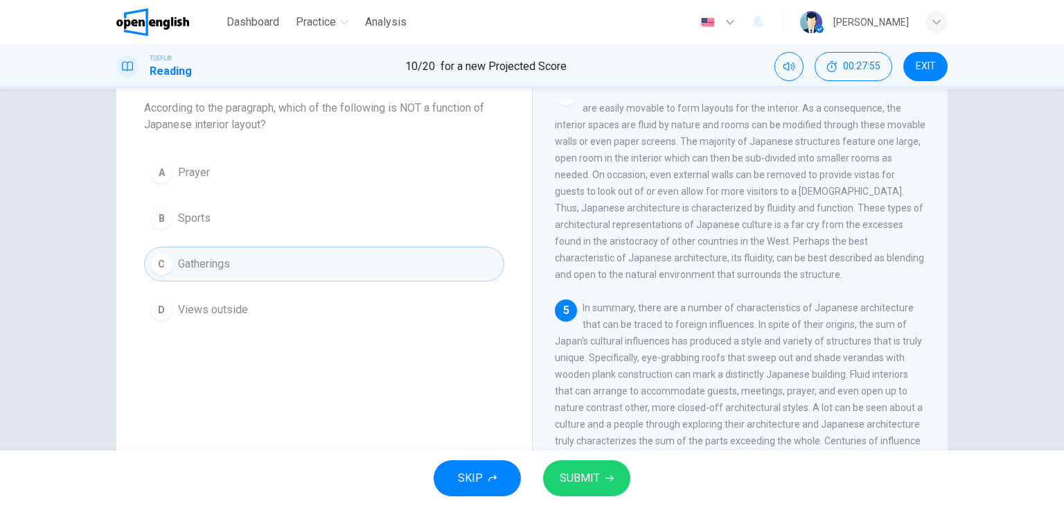
scroll to position [175, 0]
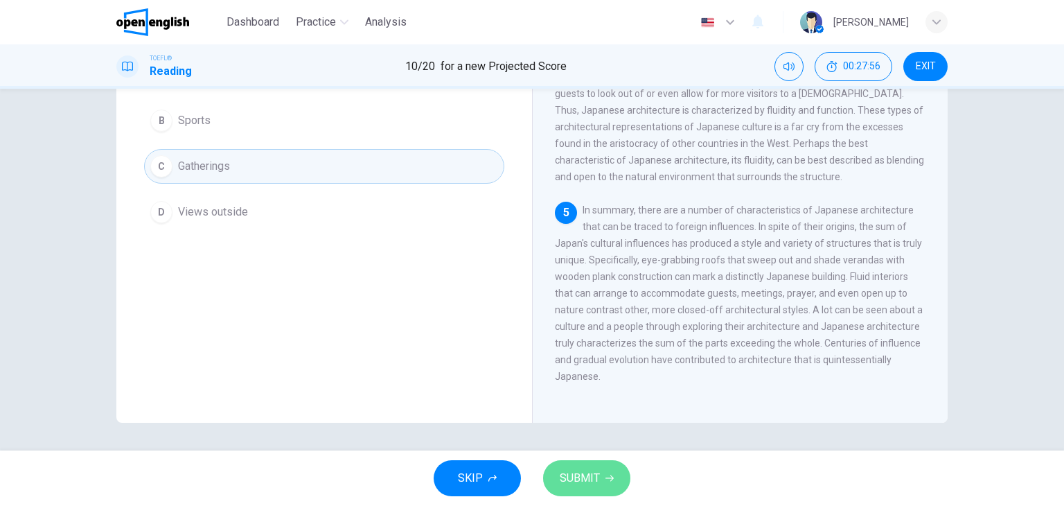
click at [585, 477] on span "SUBMIT" at bounding box center [580, 477] width 40 height 19
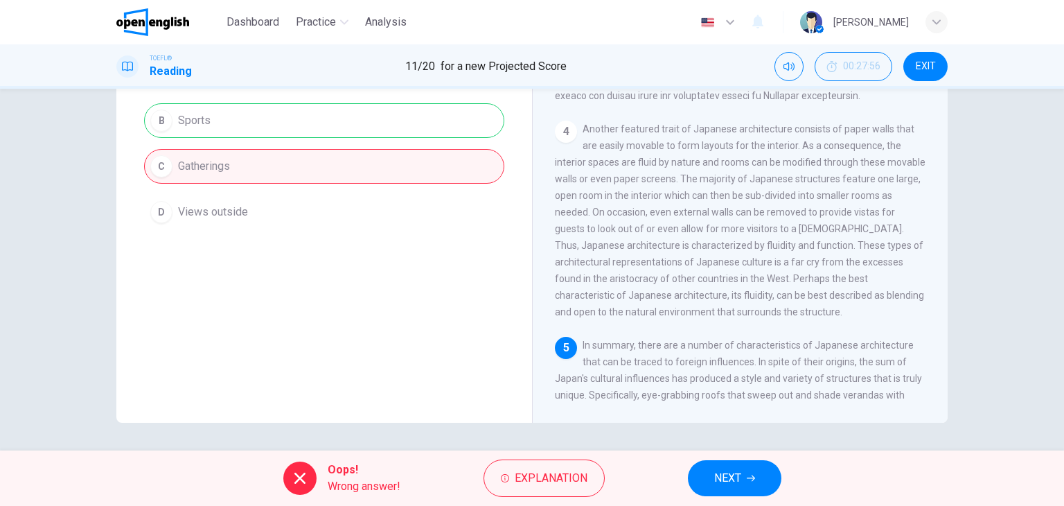
scroll to position [576, 0]
click at [754, 469] on button "NEXT" at bounding box center [735, 478] width 94 height 36
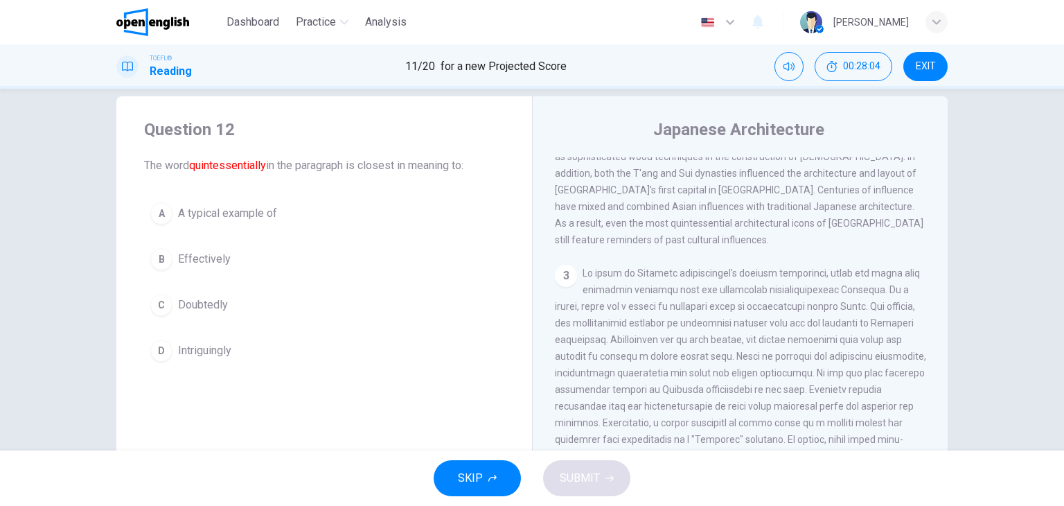
scroll to position [230, 0]
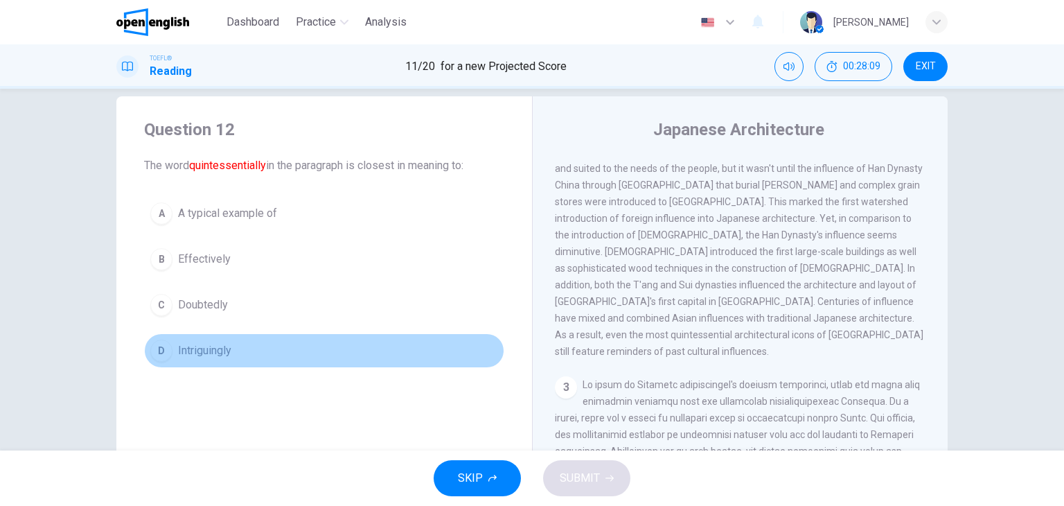
click at [157, 350] on div "D" at bounding box center [161, 350] width 22 height 22
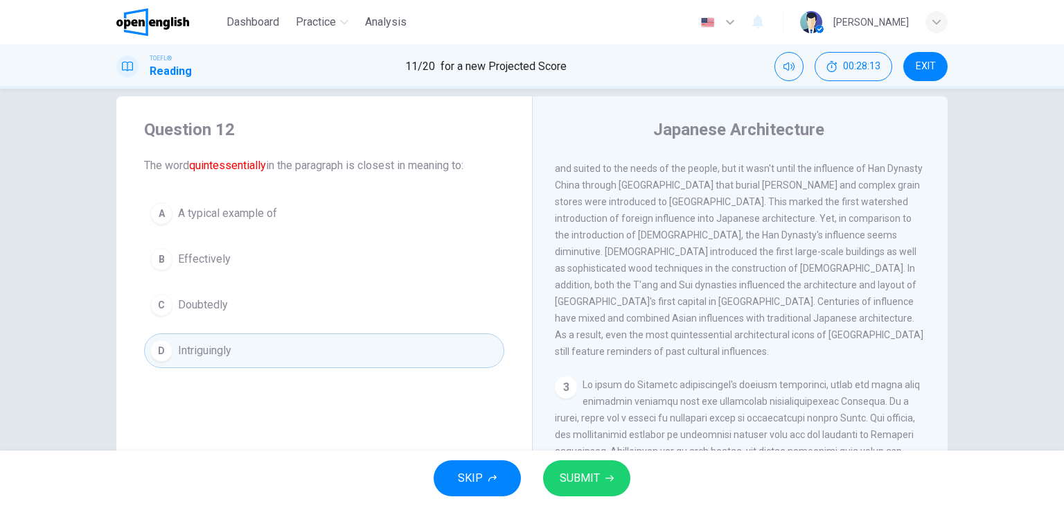
click at [589, 468] on span "SUBMIT" at bounding box center [580, 477] width 40 height 19
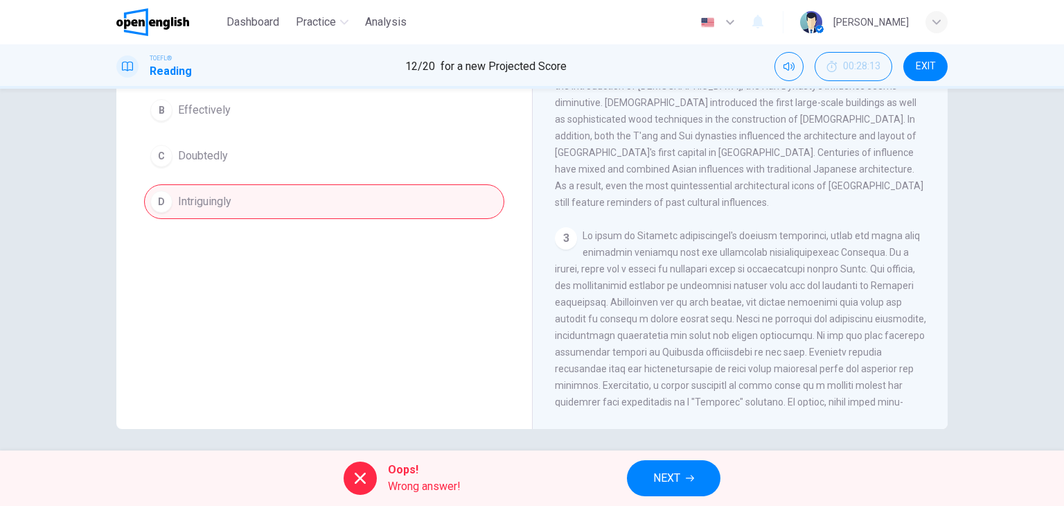
scroll to position [175, 0]
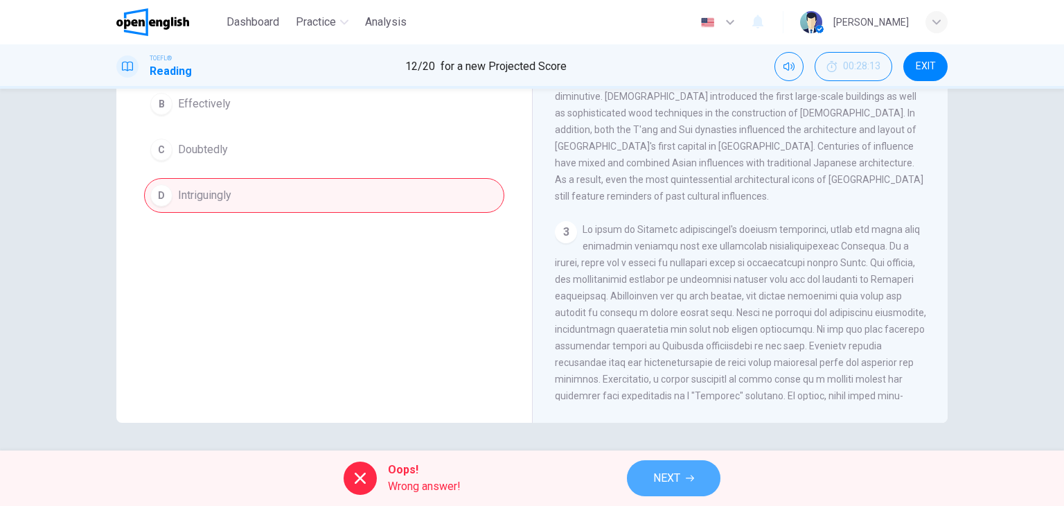
click at [695, 466] on button "NEXT" at bounding box center [674, 478] width 94 height 36
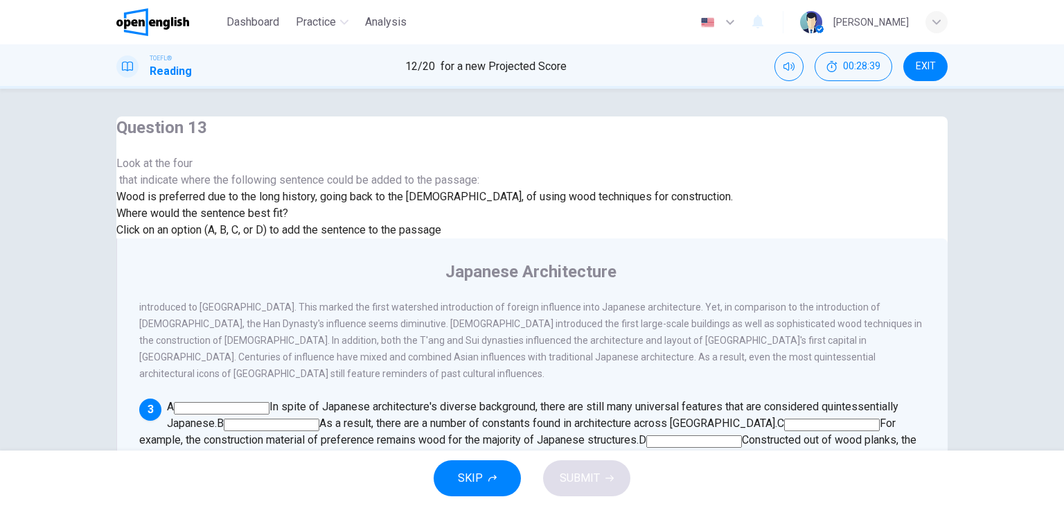
scroll to position [346, 0]
click at [880, 418] on input at bounding box center [832, 424] width 96 height 12
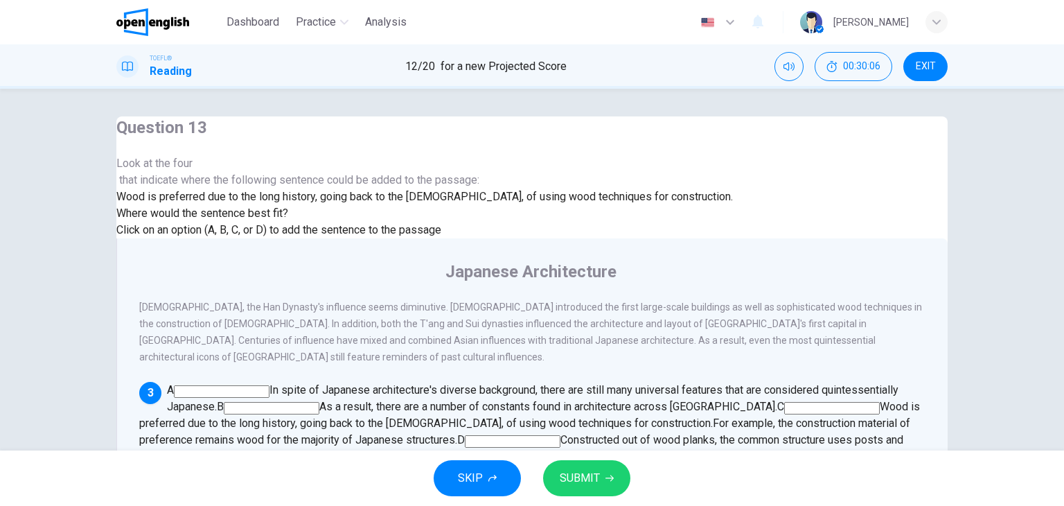
drag, startPoint x: 779, startPoint y: 409, endPoint x: 721, endPoint y: 398, distance: 59.4
click at [777, 410] on div "A In spite of Japanese architecture's diverse background, there are still many …" at bounding box center [532, 423] width 787 height 83
click at [561, 435] on input at bounding box center [513, 441] width 96 height 12
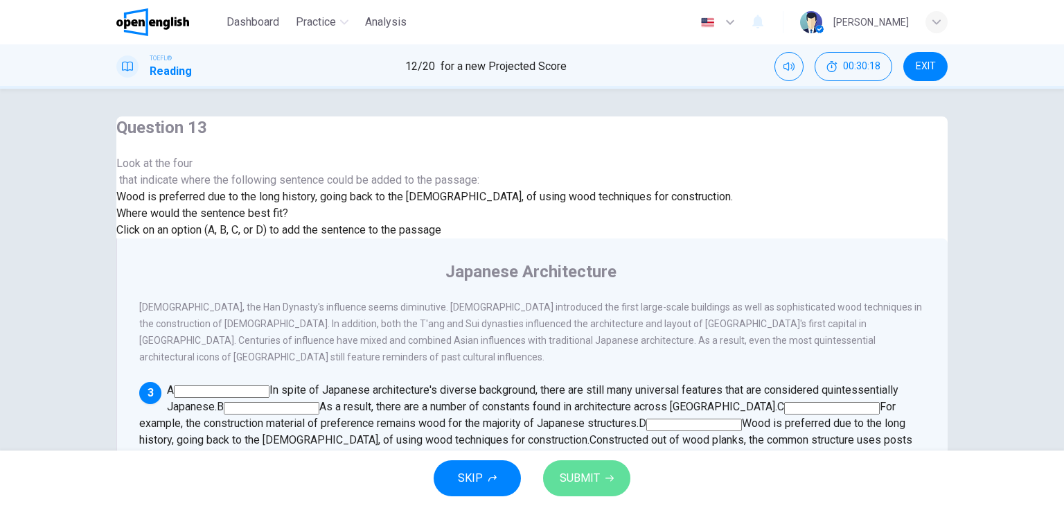
click at [586, 479] on span "SUBMIT" at bounding box center [580, 477] width 40 height 19
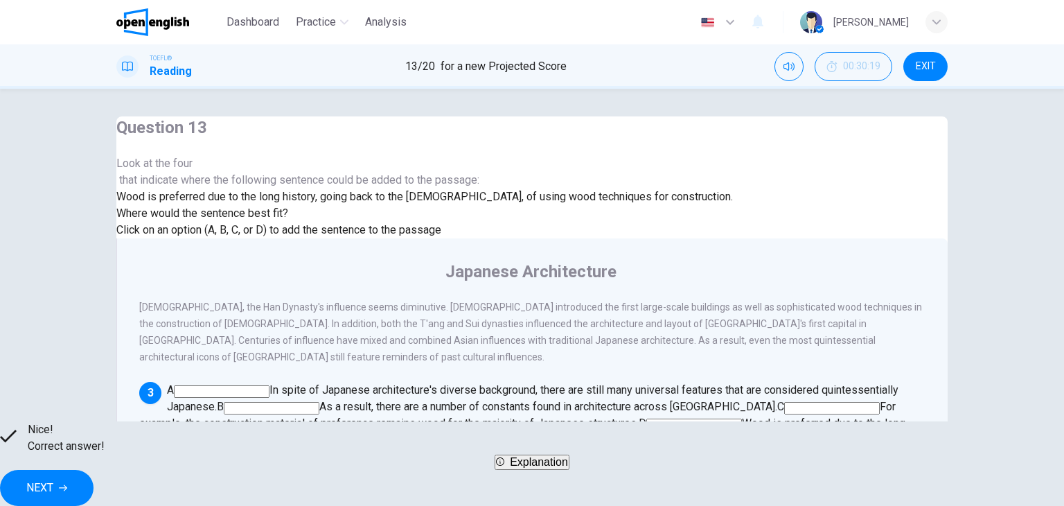
drag, startPoint x: 596, startPoint y: 457, endPoint x: 712, endPoint y: 455, distance: 115.7
click at [693, 454] on div "Nice! Correct answer! Explanation NEXT" at bounding box center [532, 463] width 1064 height 85
click at [94, 483] on button "NEXT" at bounding box center [47, 488] width 94 height 36
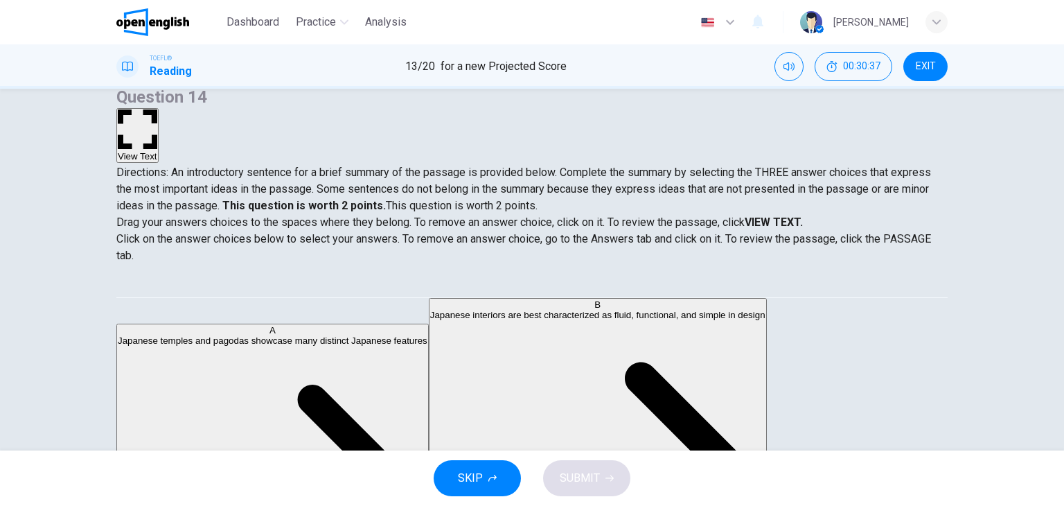
scroll to position [139, 0]
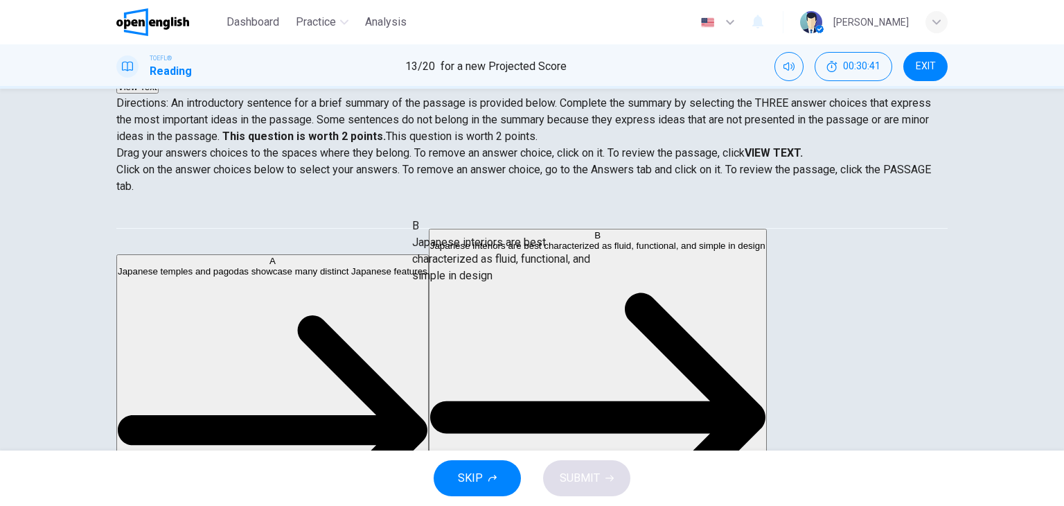
drag, startPoint x: 270, startPoint y: 350, endPoint x: 541, endPoint y: 270, distance: 283.2
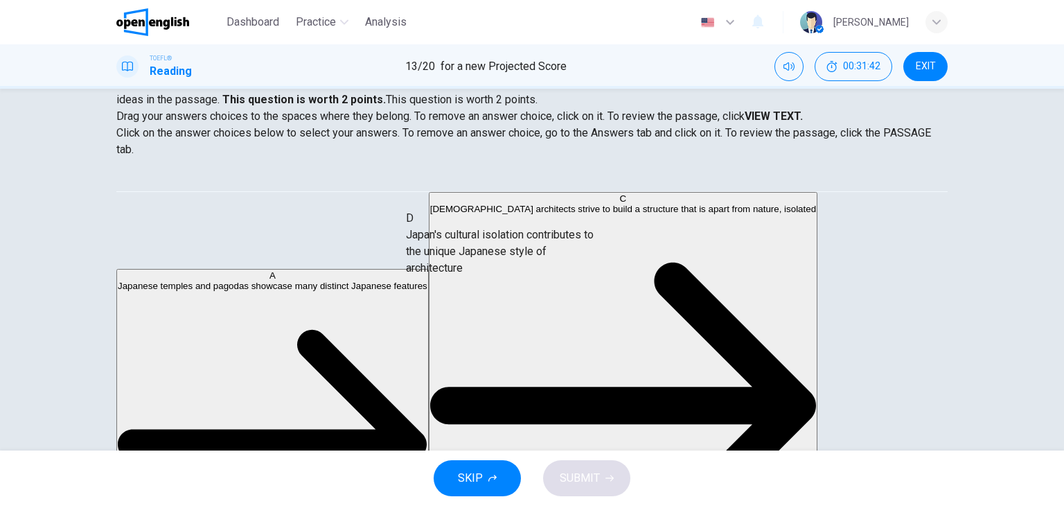
drag, startPoint x: 249, startPoint y: 261, endPoint x: 520, endPoint y: 264, distance: 270.2
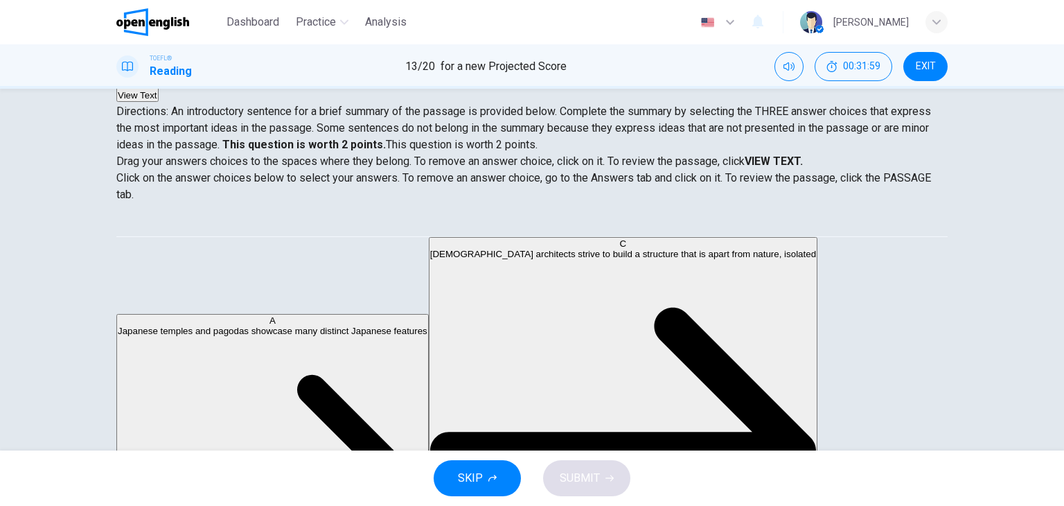
scroll to position [106, 0]
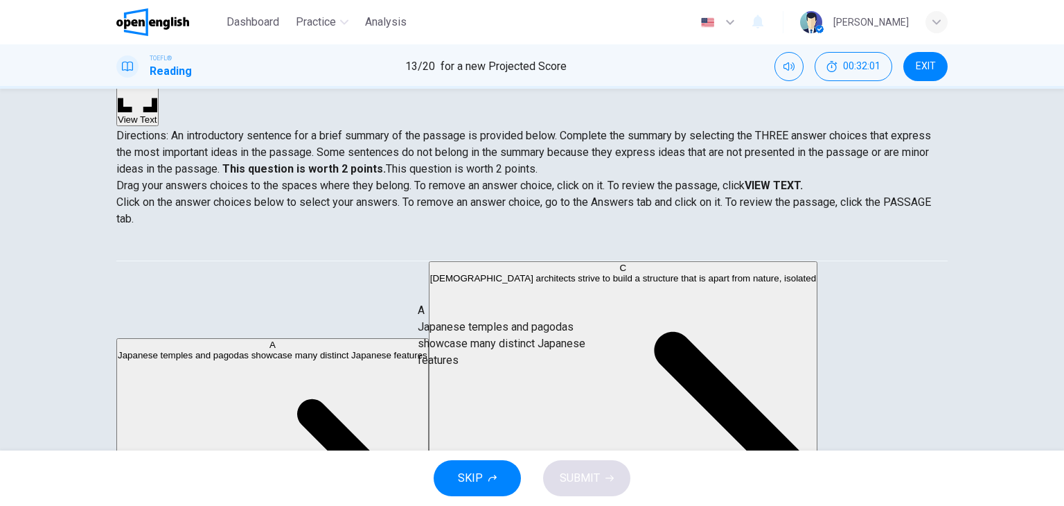
drag, startPoint x: 204, startPoint y: 283, endPoint x: 482, endPoint y: 336, distance: 282.9
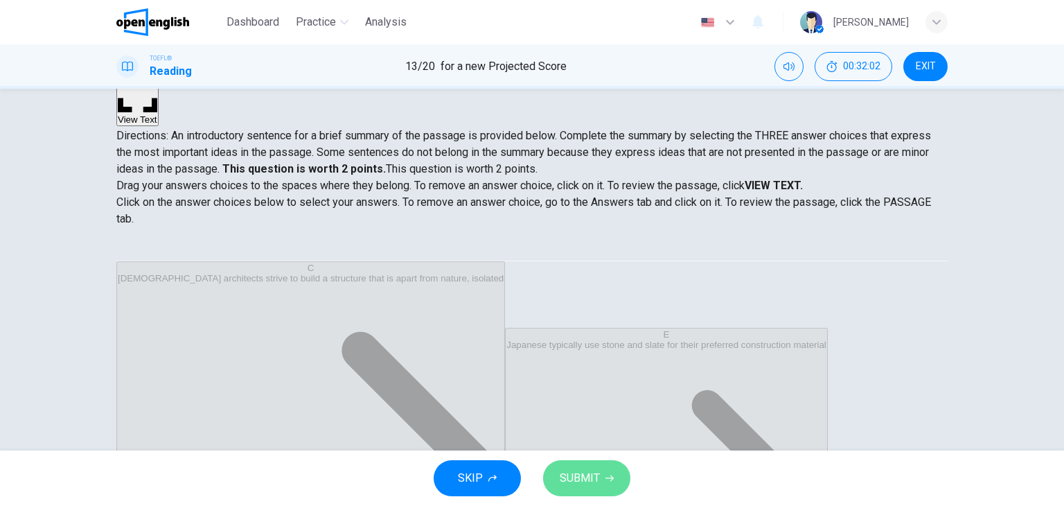
drag, startPoint x: 604, startPoint y: 478, endPoint x: 604, endPoint y: 466, distance: 12.5
click at [604, 467] on button "SUBMIT" at bounding box center [586, 478] width 87 height 36
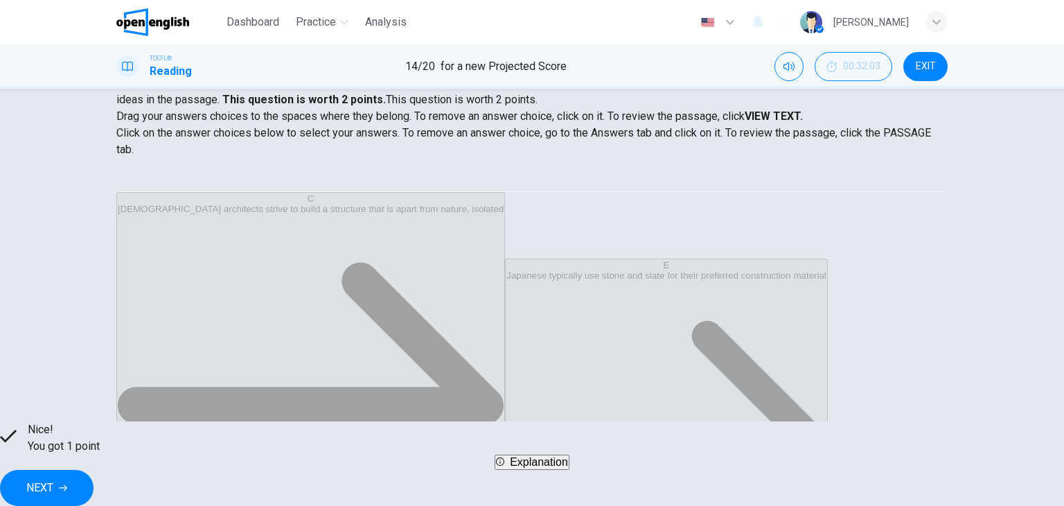
scroll to position [28, 0]
click at [94, 480] on button "NEXT" at bounding box center [47, 488] width 94 height 36
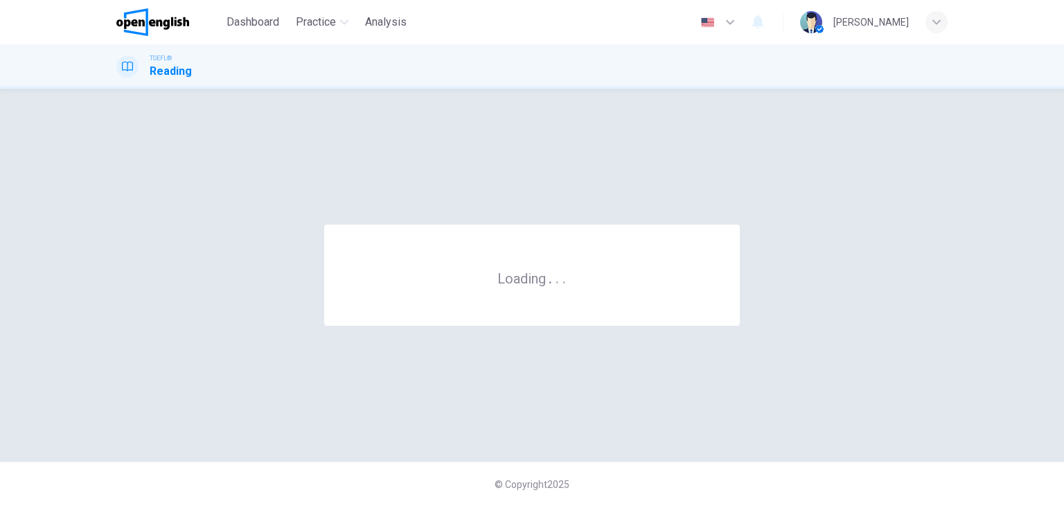
scroll to position [0, 0]
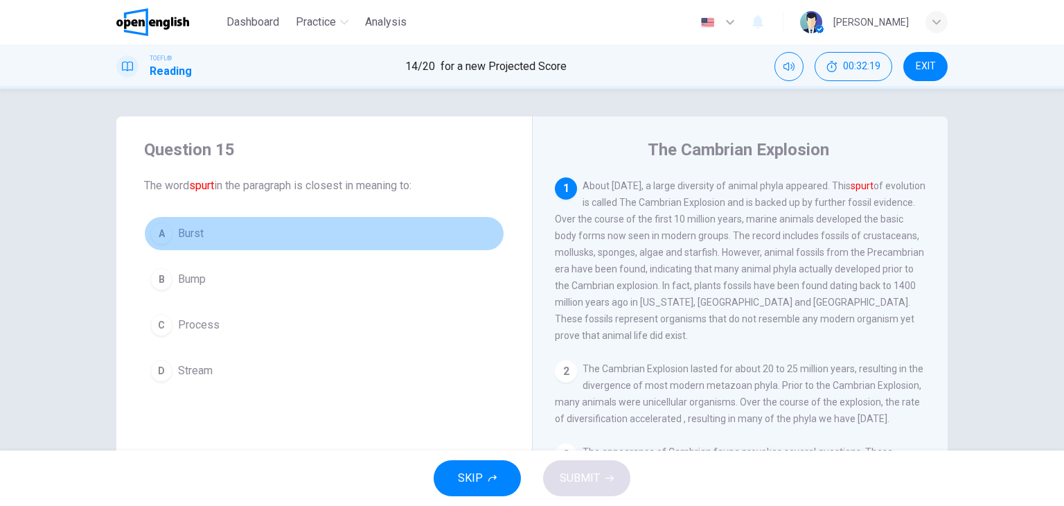
click at [155, 227] on div "A" at bounding box center [161, 233] width 22 height 22
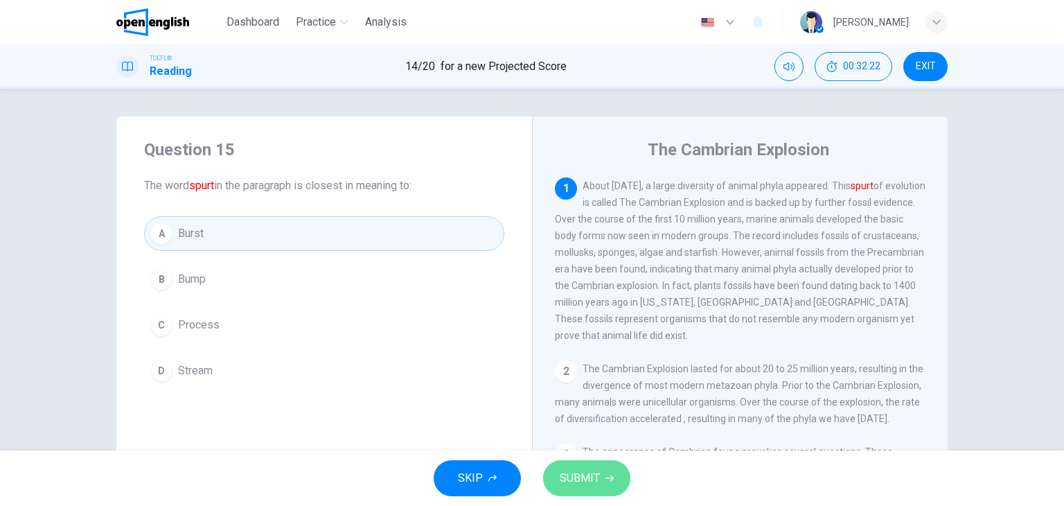
click at [583, 469] on span "SUBMIT" at bounding box center [580, 477] width 40 height 19
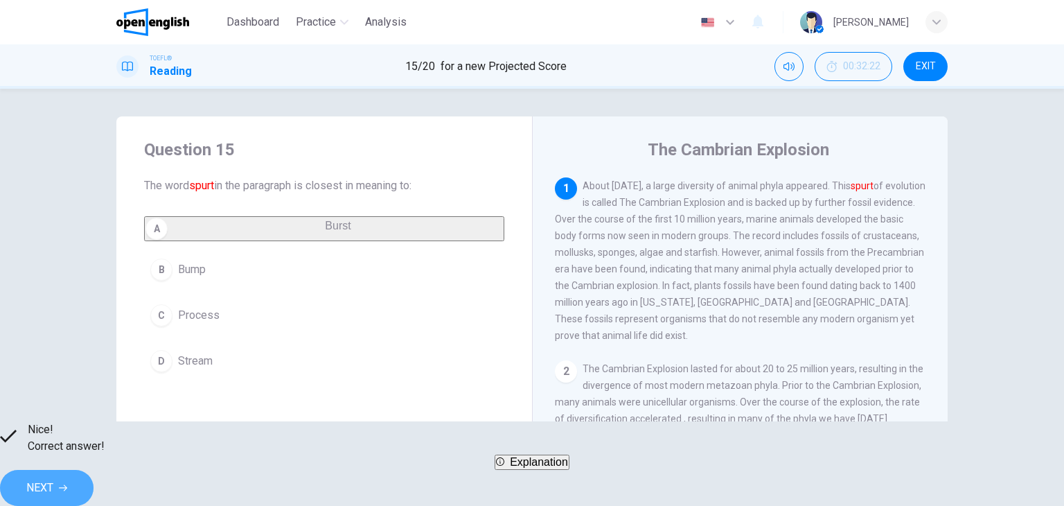
click at [94, 489] on button "NEXT" at bounding box center [47, 488] width 94 height 36
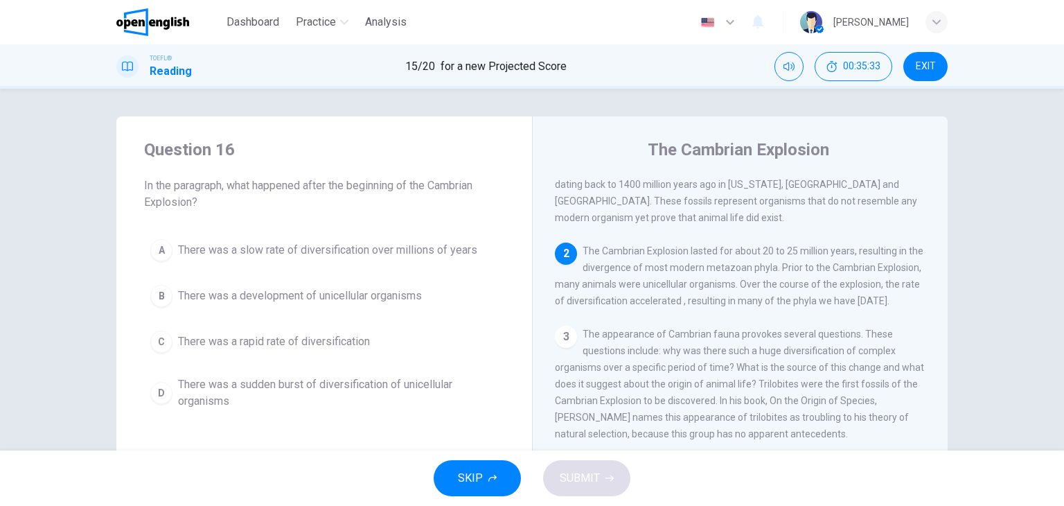
scroll to position [139, 0]
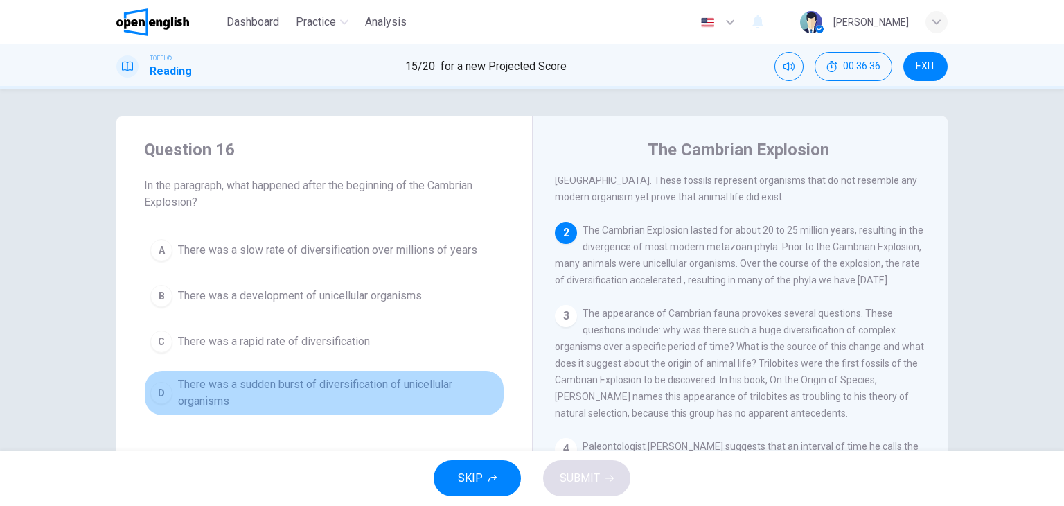
click at [158, 392] on div "D" at bounding box center [161, 393] width 22 height 22
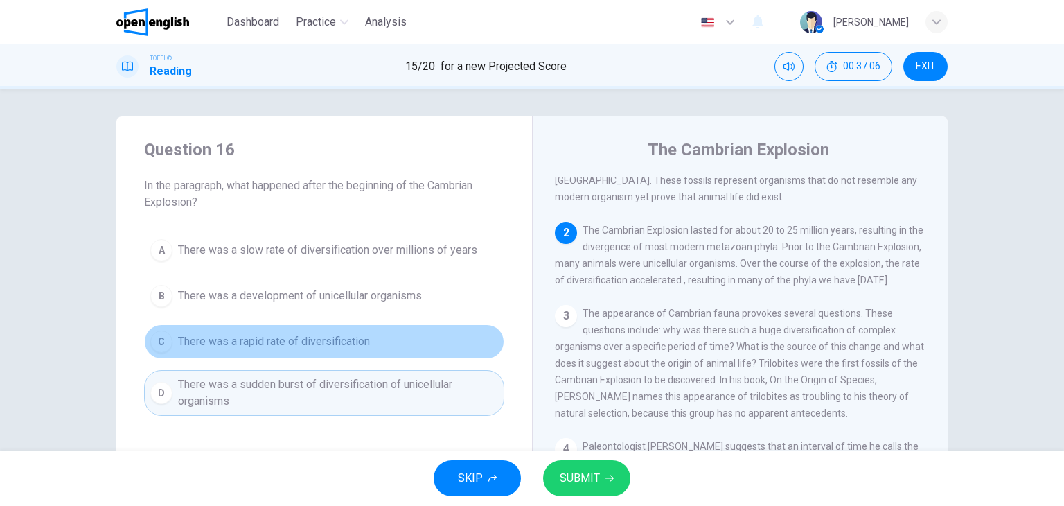
click at [185, 344] on span "There was a rapid rate of diversification" at bounding box center [274, 341] width 192 height 17
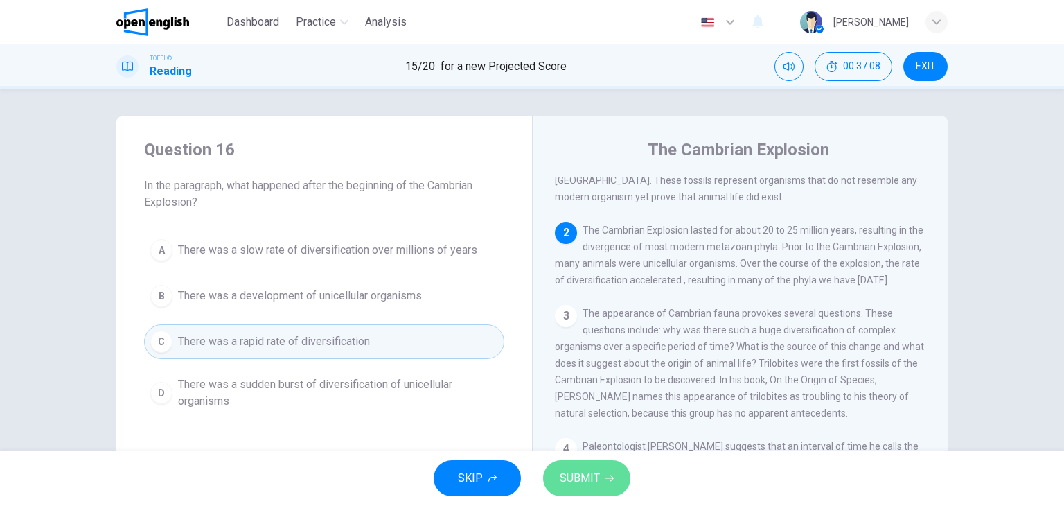
click at [583, 480] on span "SUBMIT" at bounding box center [580, 477] width 40 height 19
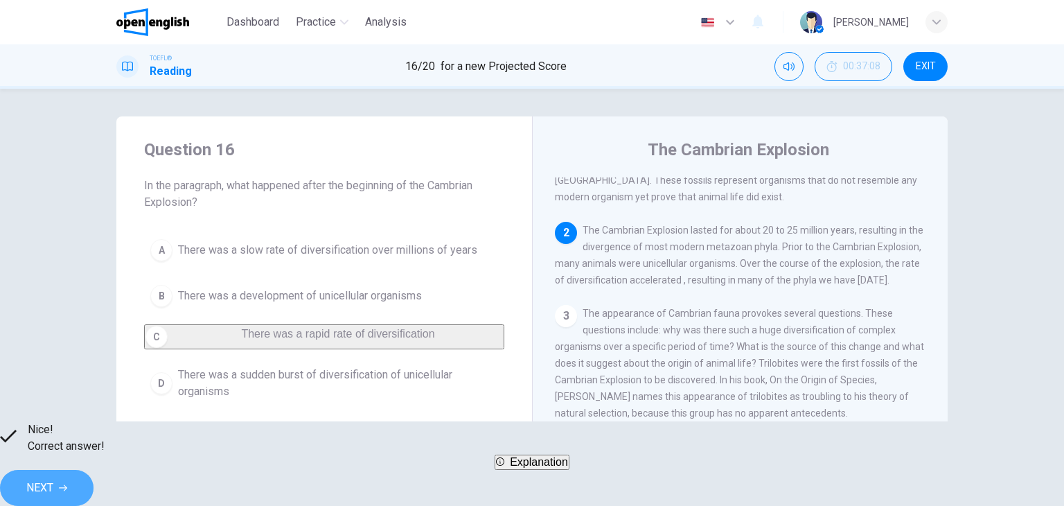
drag, startPoint x: 749, startPoint y: 480, endPoint x: 680, endPoint y: 440, distance: 80.1
click at [94, 470] on button "NEXT" at bounding box center [47, 488] width 94 height 36
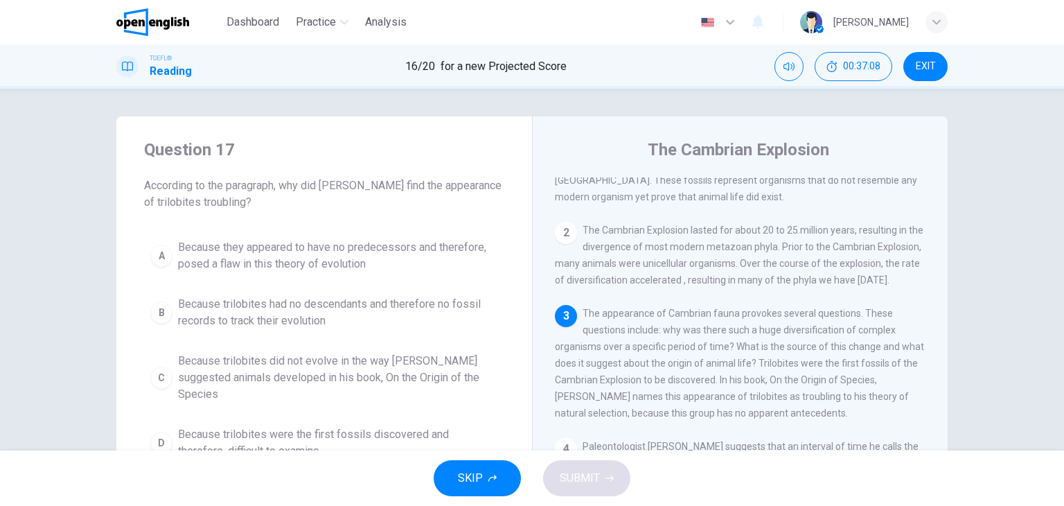
scroll to position [151, 0]
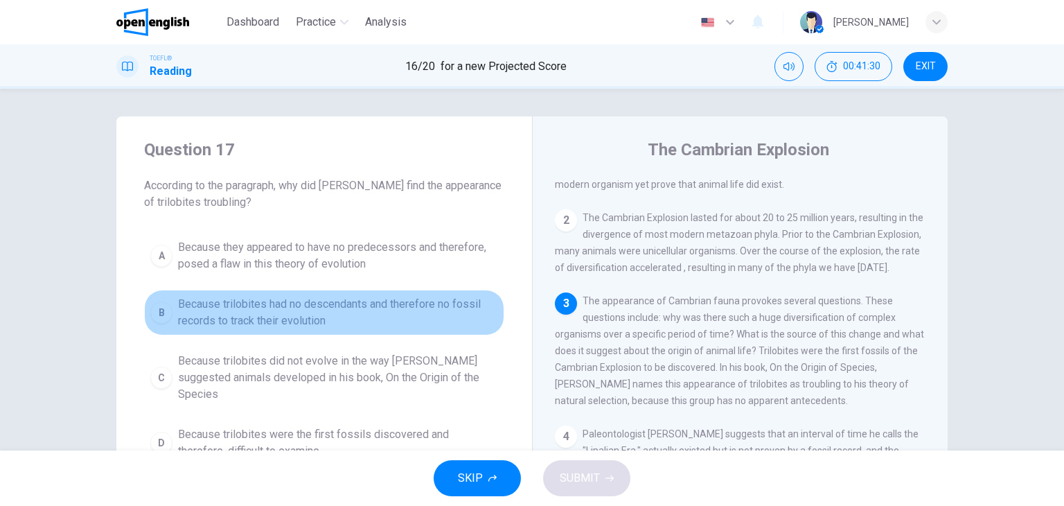
click at [161, 311] on div "B" at bounding box center [161, 312] width 22 height 22
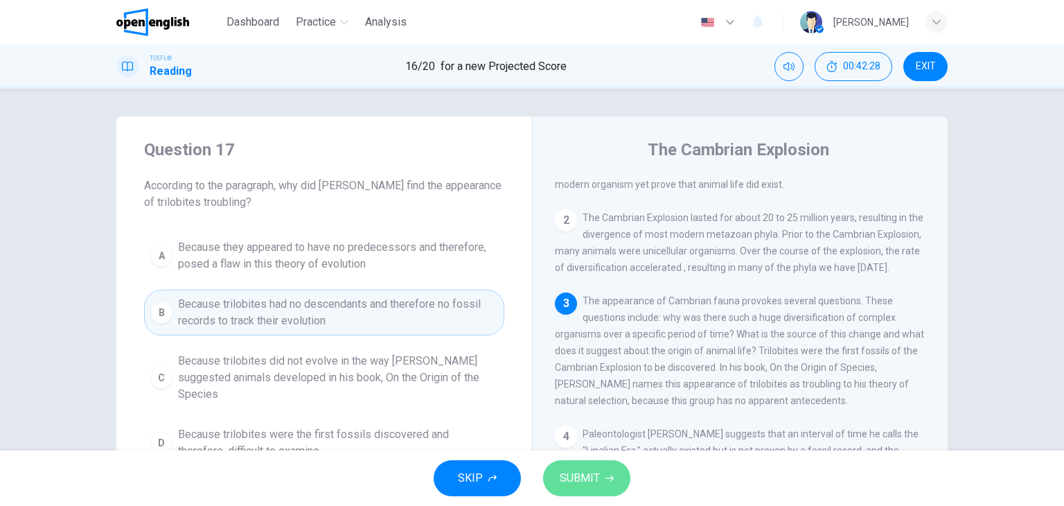
click at [602, 478] on button "SUBMIT" at bounding box center [586, 478] width 87 height 36
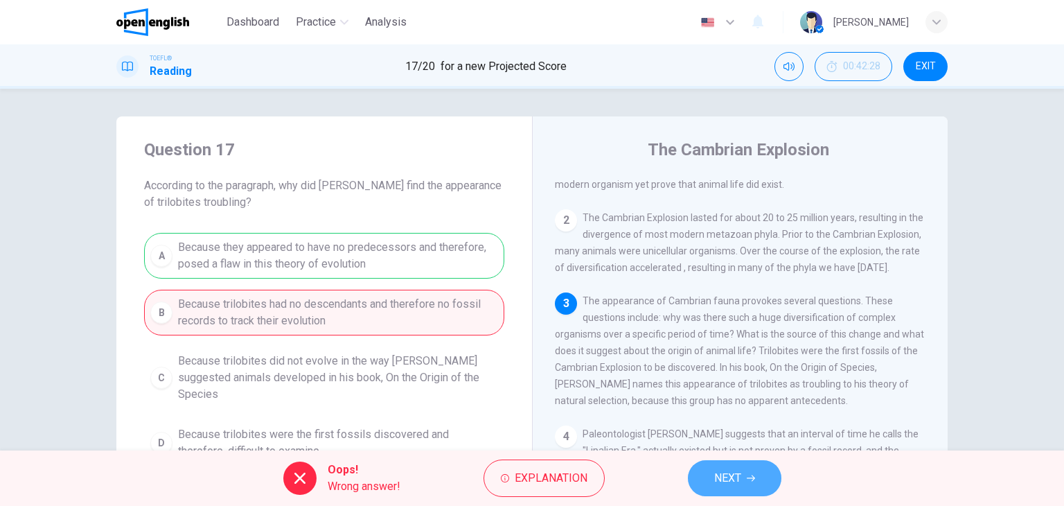
click at [736, 484] on span "NEXT" at bounding box center [727, 477] width 27 height 19
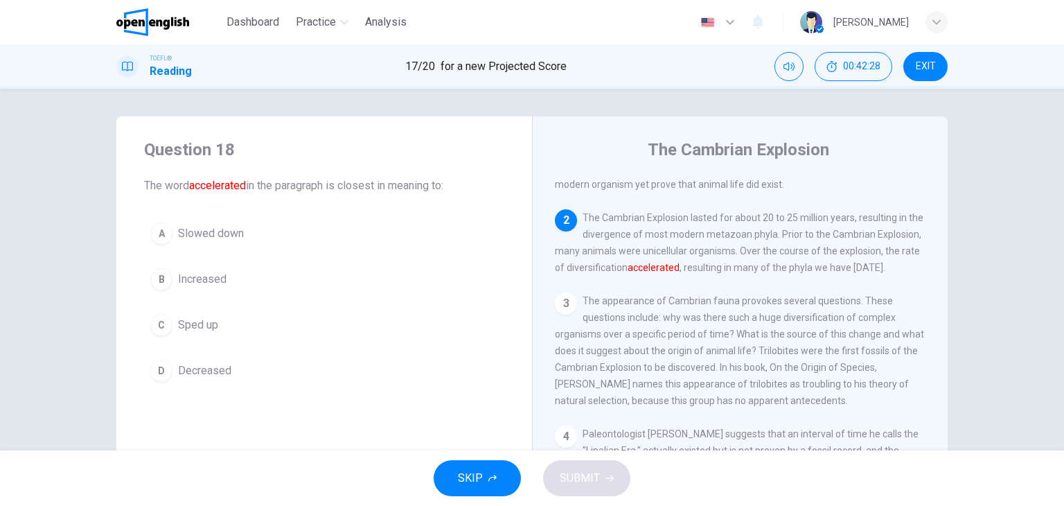
scroll to position [188, 0]
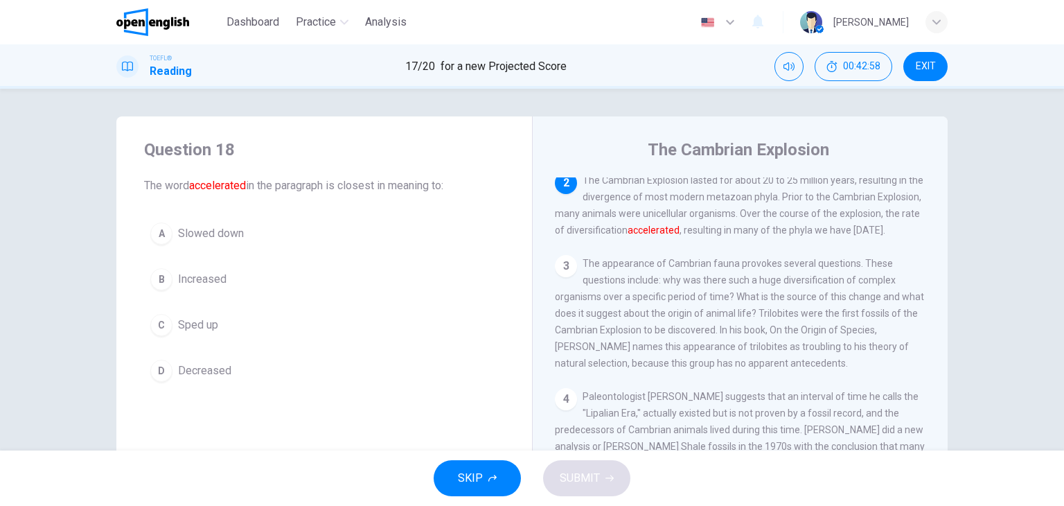
drag, startPoint x: 155, startPoint y: 319, endPoint x: 166, endPoint y: 318, distance: 11.1
click at [158, 319] on div "C" at bounding box center [161, 325] width 22 height 22
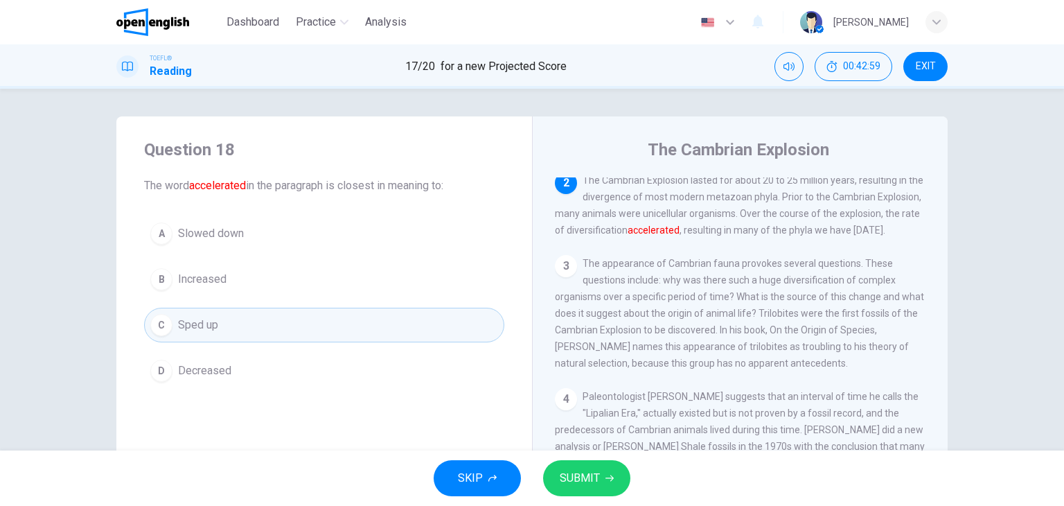
click at [599, 470] on span "SUBMIT" at bounding box center [580, 477] width 40 height 19
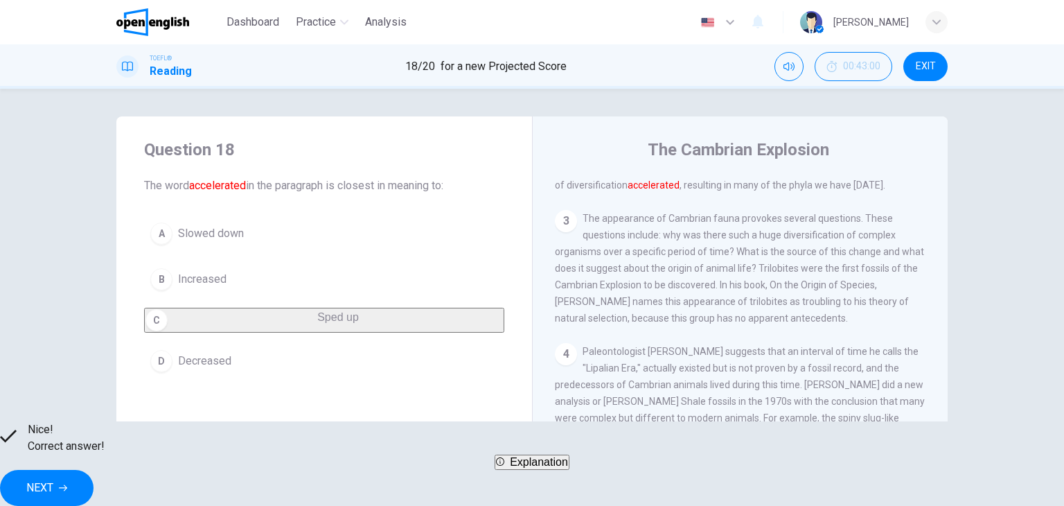
scroll to position [258, 0]
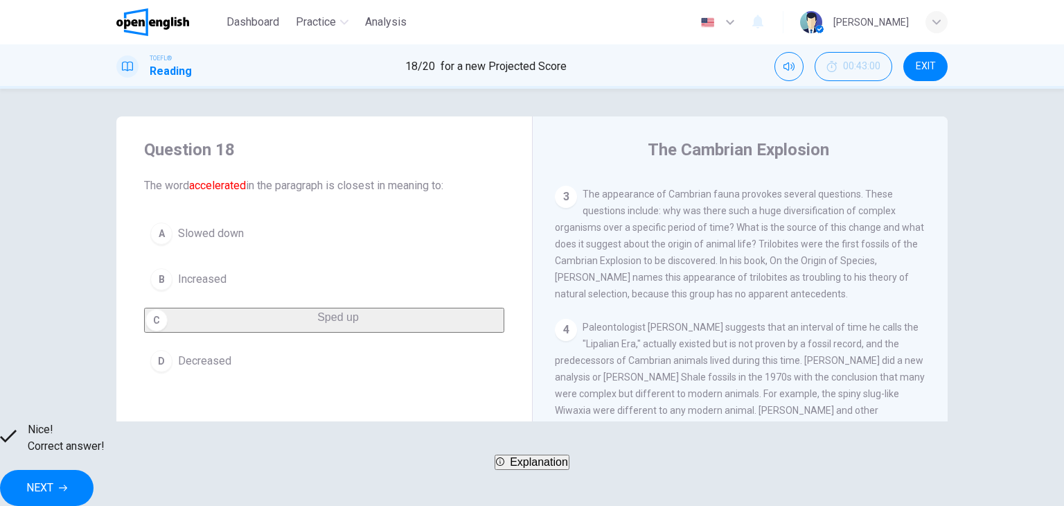
click at [729, 457] on div "Nice! Correct answer! Explanation NEXT" at bounding box center [532, 463] width 1064 height 85
click at [53, 478] on span "NEXT" at bounding box center [39, 487] width 27 height 19
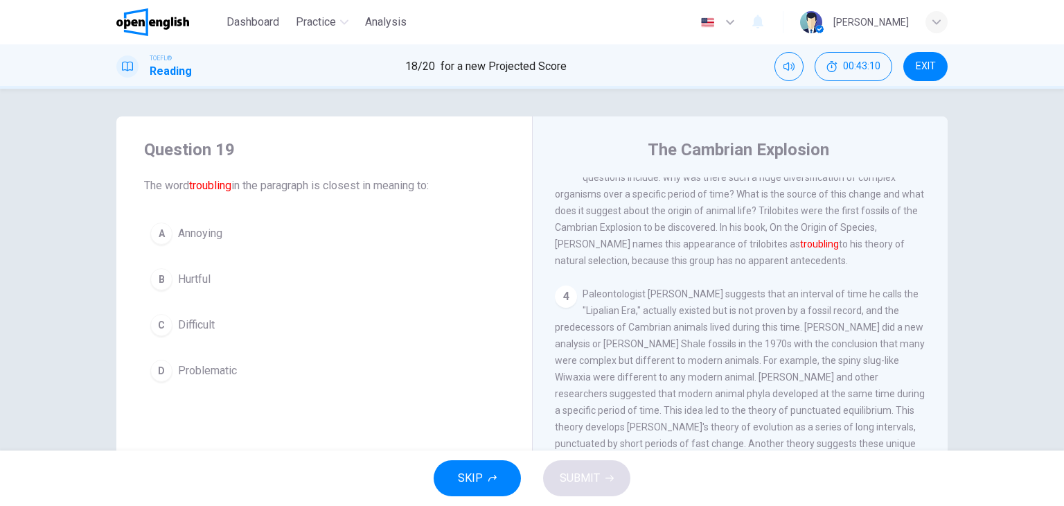
click at [161, 369] on div "D" at bounding box center [161, 371] width 22 height 22
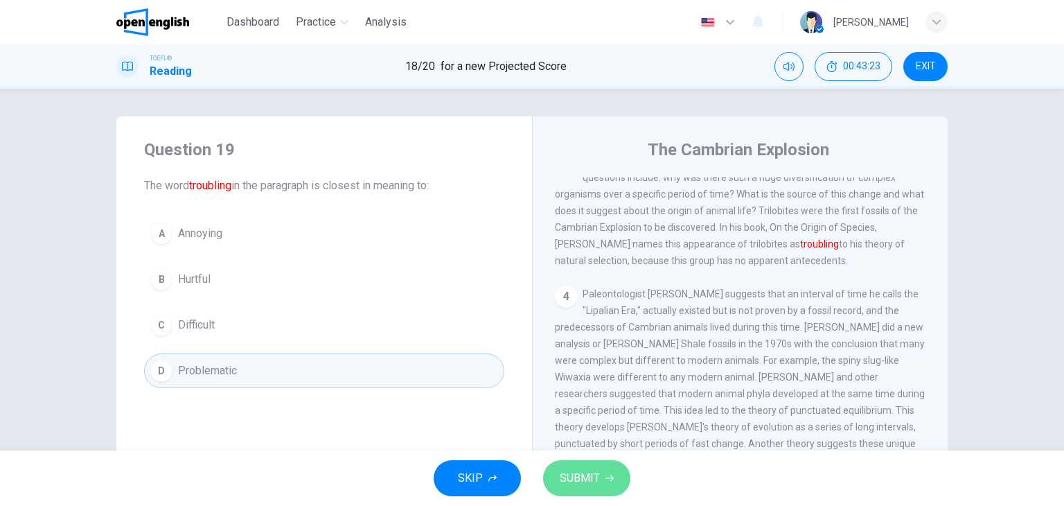
click at [582, 477] on span "SUBMIT" at bounding box center [580, 477] width 40 height 19
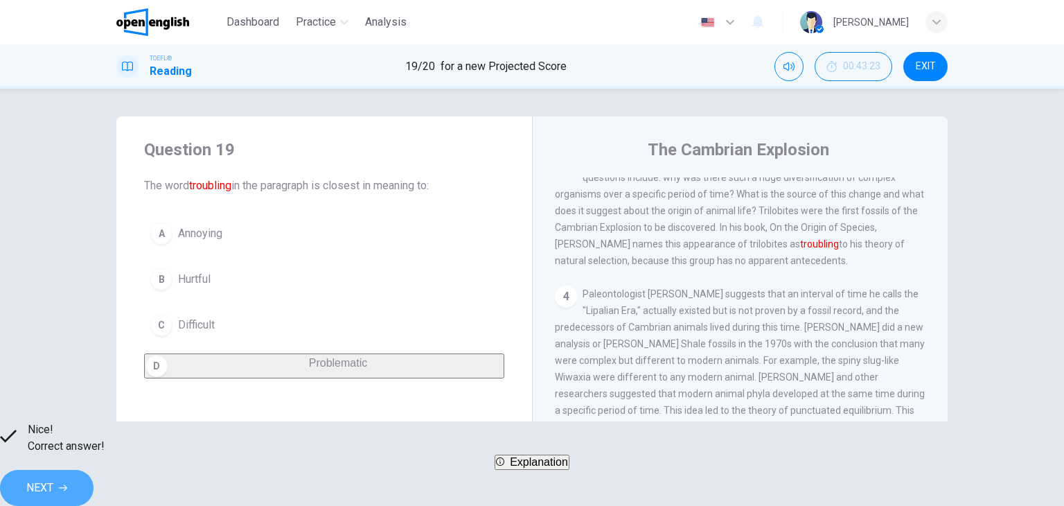
click at [94, 475] on button "NEXT" at bounding box center [47, 488] width 94 height 36
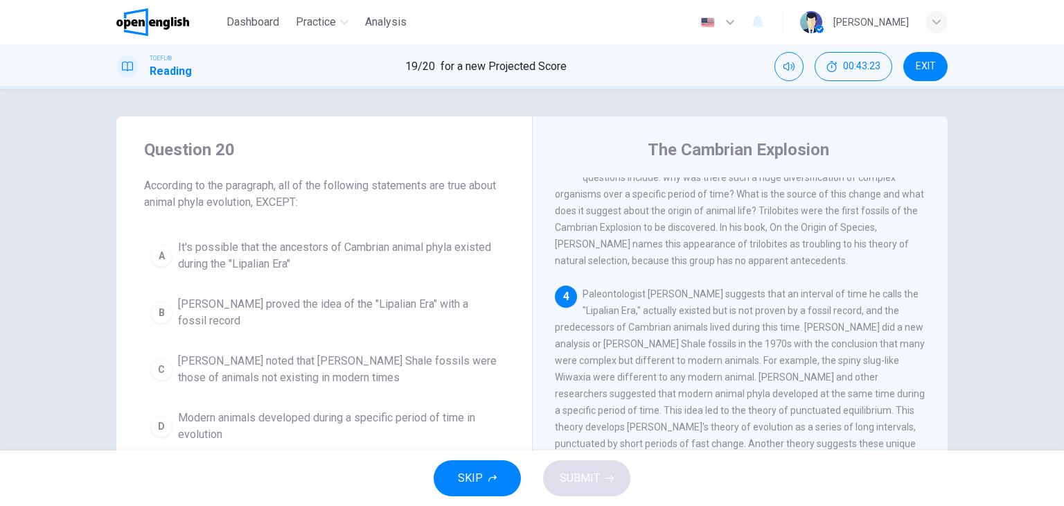
scroll to position [357, 0]
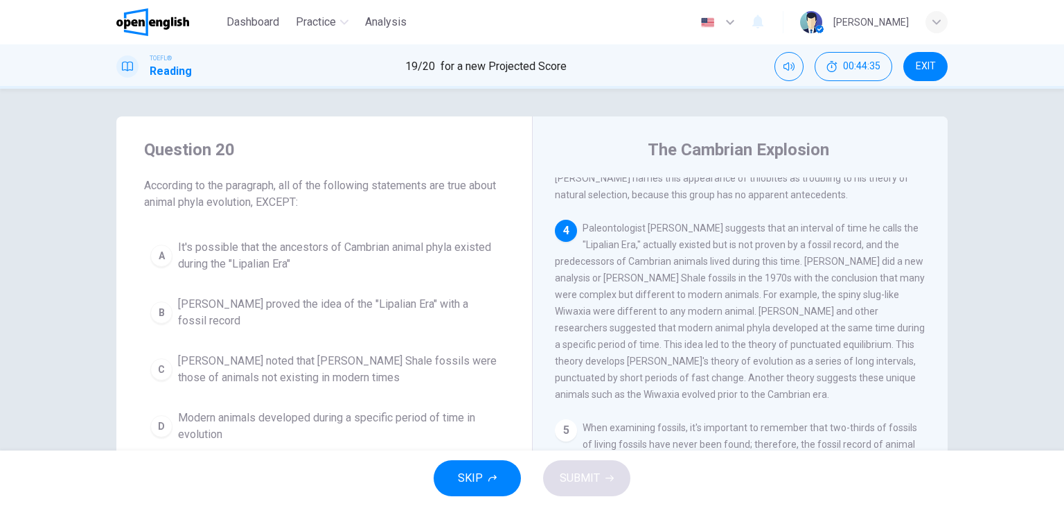
drag, startPoint x: 772, startPoint y: 400, endPoint x: 709, endPoint y: 353, distance: 78.7
click at [705, 350] on div "4 Paleontologist Charles Walcott suggests that an interval of time he calls the…" at bounding box center [740, 311] width 371 height 183
click at [709, 353] on div "4 Paleontologist Charles Walcott suggests that an interval of time he calls the…" at bounding box center [740, 311] width 371 height 183
click at [734, 360] on span "Paleontologist Charles Walcott suggests that an interval of time he calls the "…" at bounding box center [740, 310] width 370 height 177
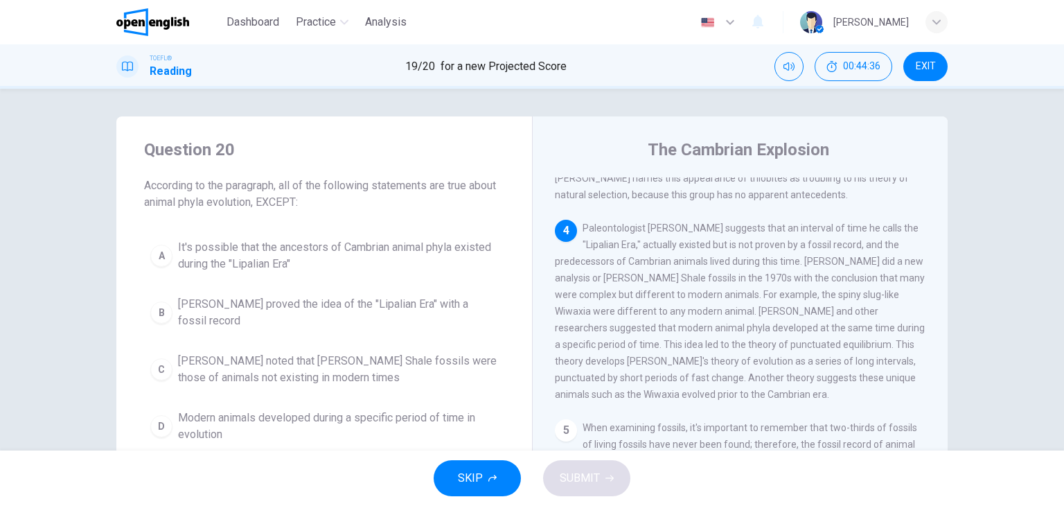
click at [734, 359] on span "Paleontologist Charles Walcott suggests that an interval of time he calls the "…" at bounding box center [740, 310] width 370 height 177
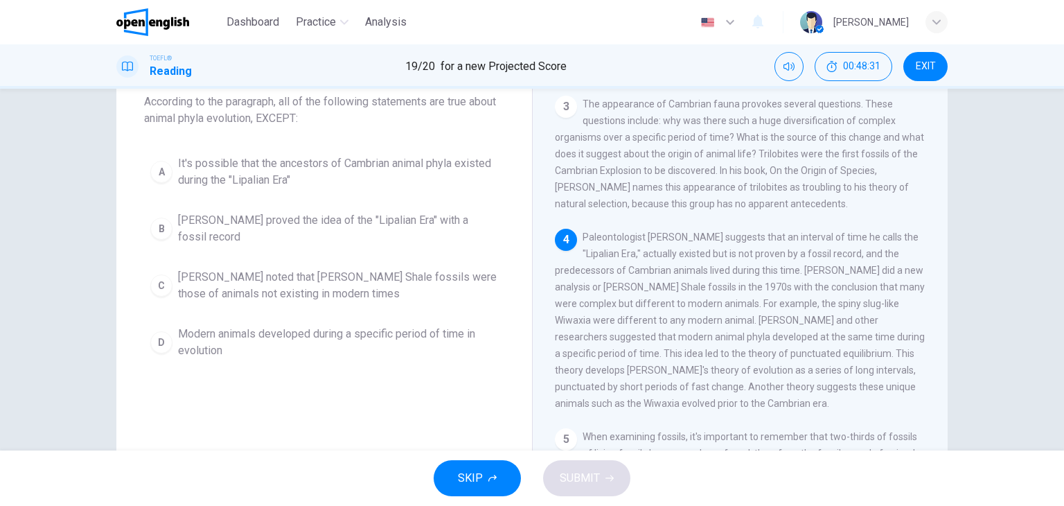
scroll to position [106, 0]
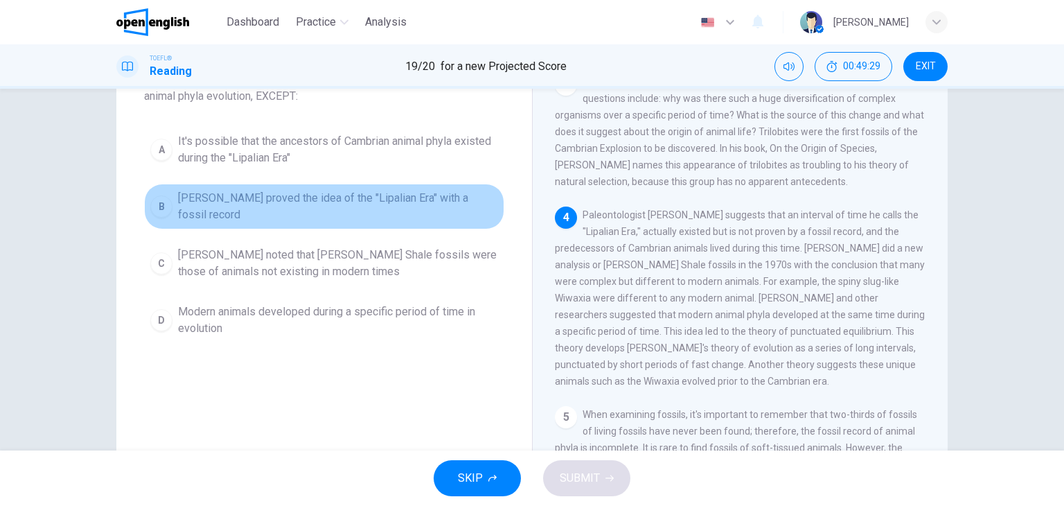
drag, startPoint x: 166, startPoint y: 212, endPoint x: 170, endPoint y: 219, distance: 7.7
click at [170, 215] on button "B Charles Walcott proved the idea of the "Lipalian Era" with a fossil record" at bounding box center [324, 207] width 360 height 46
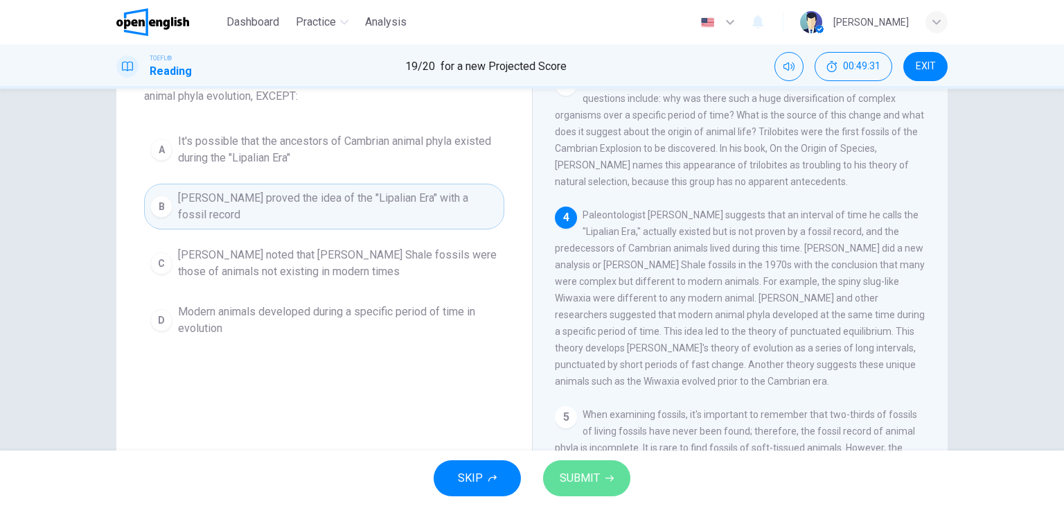
click at [610, 478] on icon "button" at bounding box center [610, 478] width 8 height 8
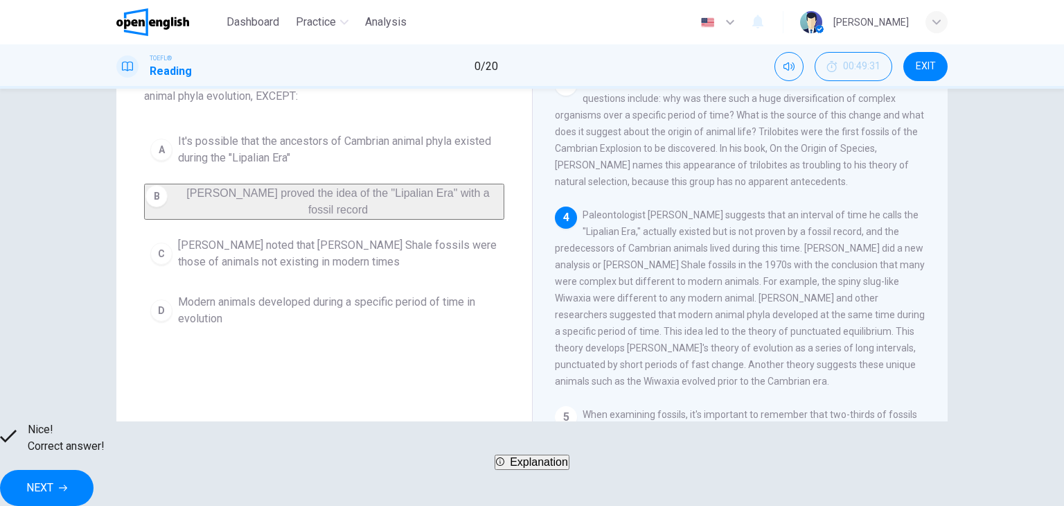
scroll to position [0, 0]
